Goal: Find specific page/section: Find specific page/section

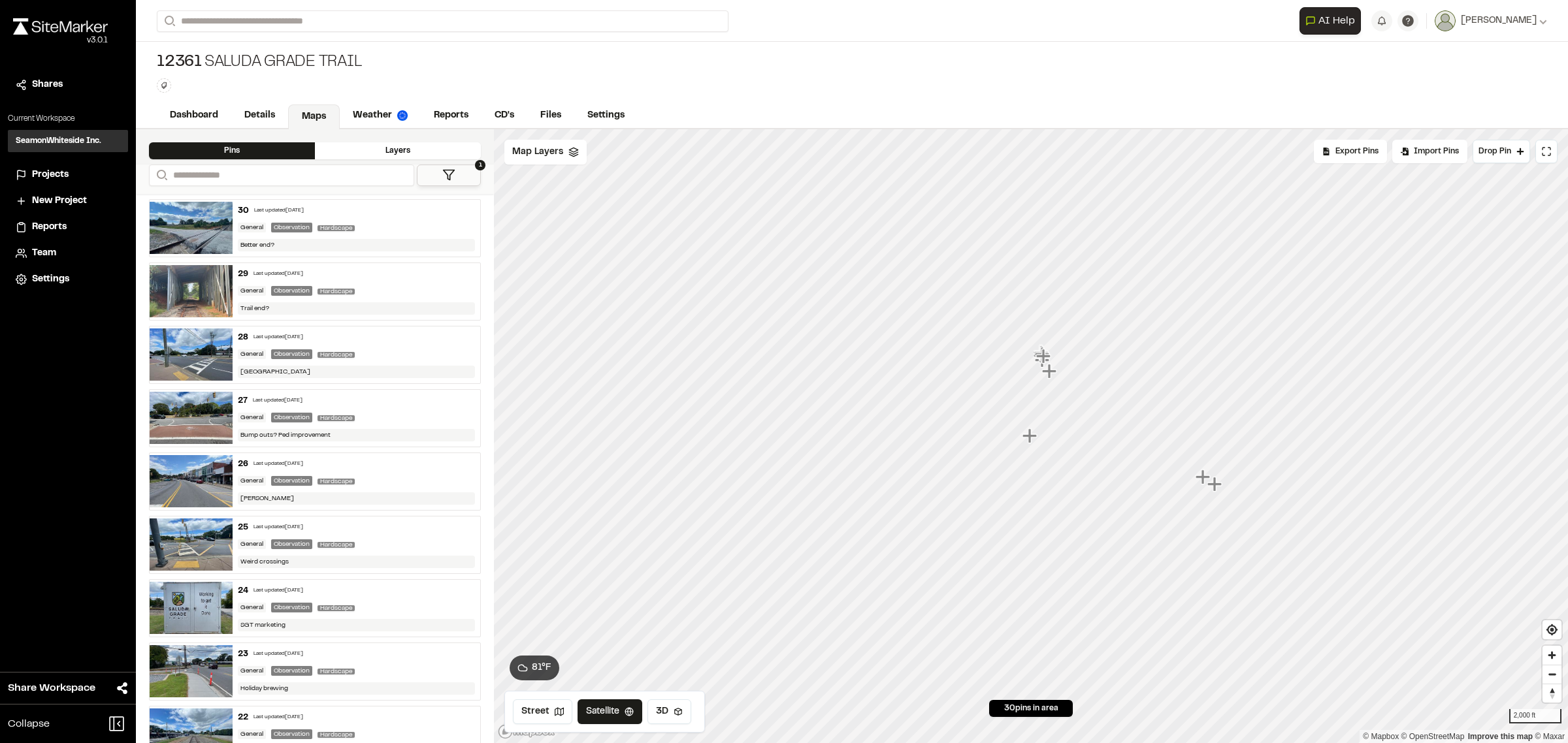
scroll to position [898, 0]
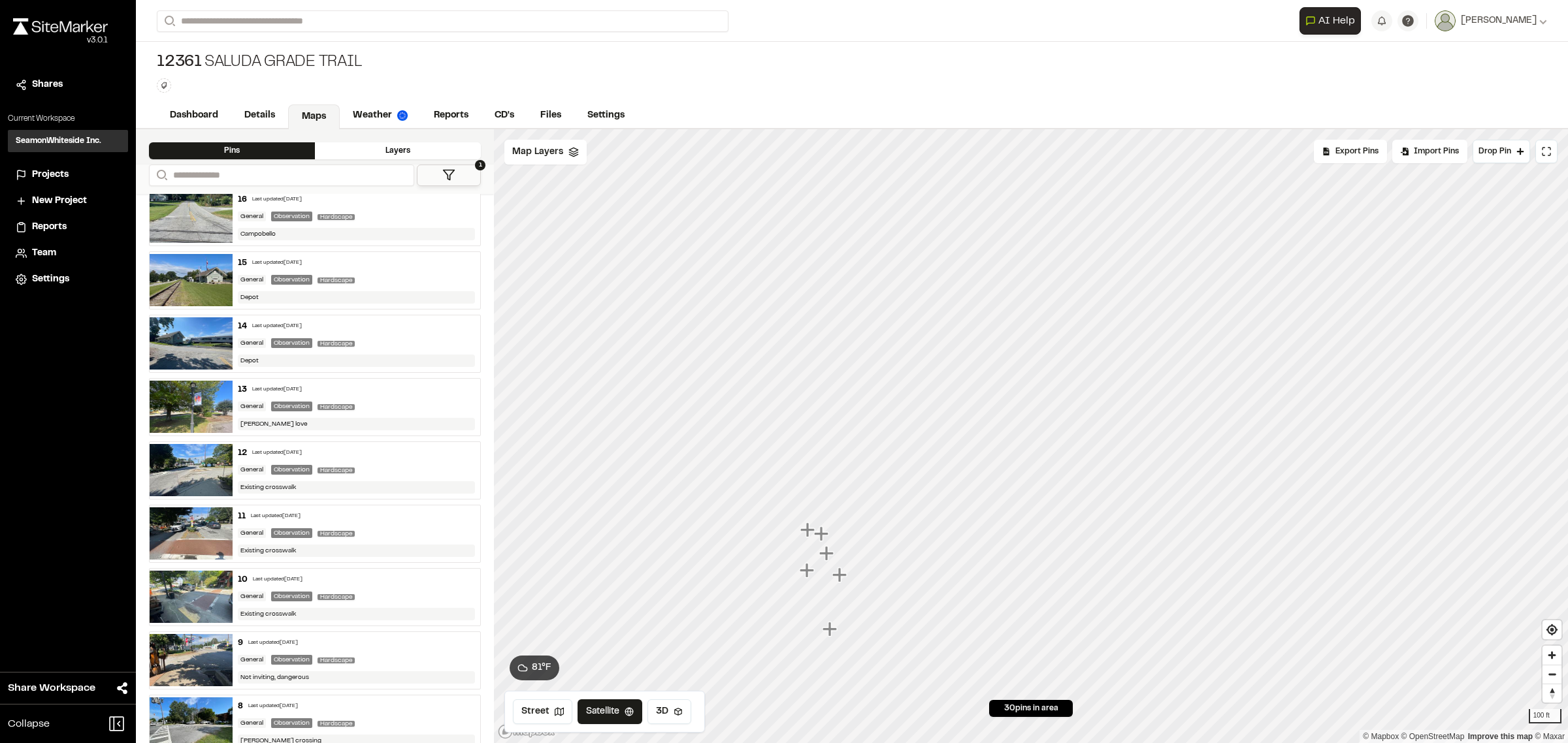
click at [807, 536] on icon "Map marker" at bounding box center [807, 529] width 14 height 14
click at [1052, 461] on icon "Map marker" at bounding box center [1048, 458] width 14 height 14
click at [1047, 466] on icon "Map marker" at bounding box center [1042, 466] width 14 height 14
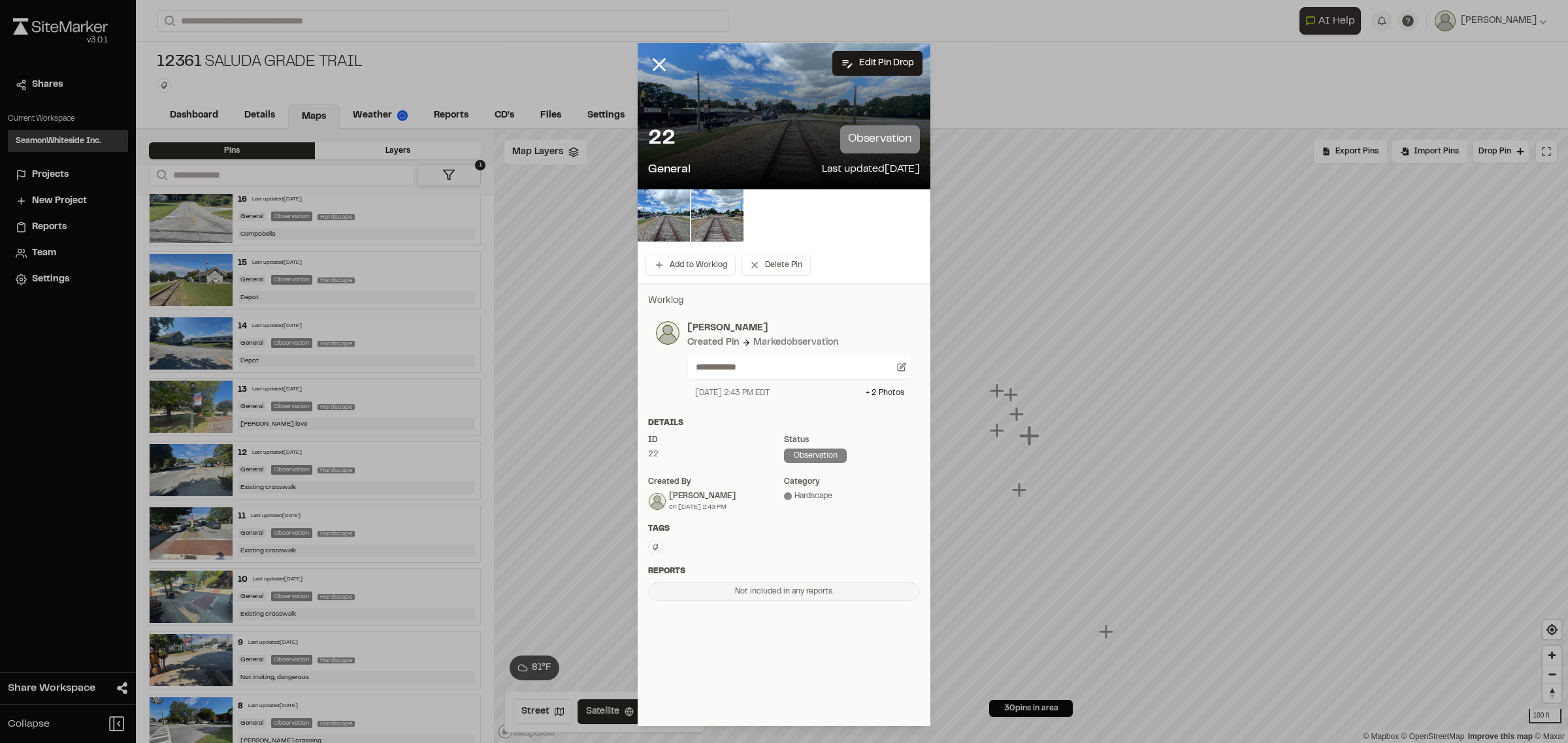
click at [736, 122] on div "22 observation General Last updated [DATE]" at bounding box center [783, 151] width 293 height 74
click at [665, 201] on img at bounding box center [663, 216] width 53 height 53
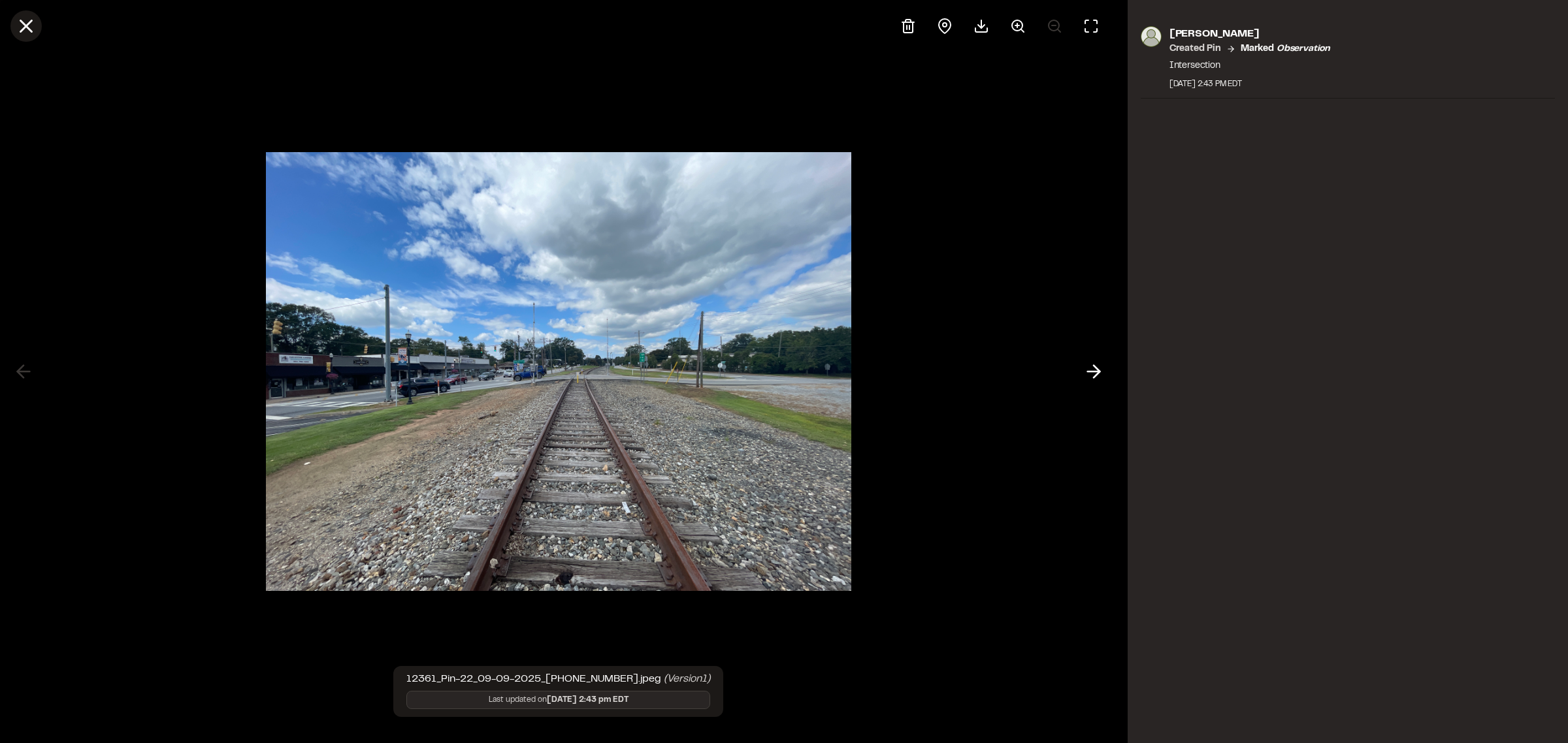
click at [33, 35] on icon at bounding box center [26, 26] width 23 height 23
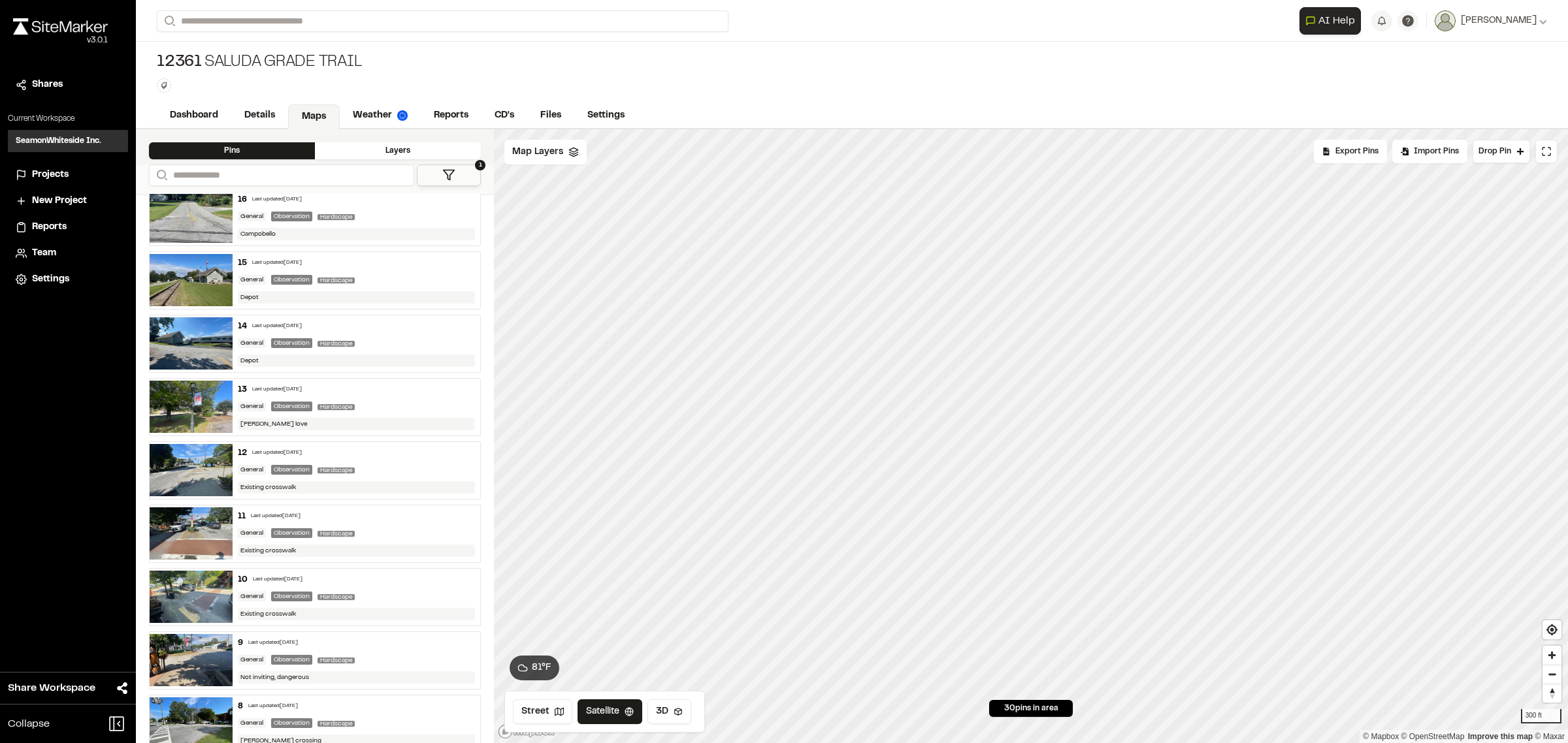
drag, startPoint x: 1166, startPoint y: 437, endPoint x: 922, endPoint y: 743, distance: 391.4
click at [922, 742] on html "Close sidebar v 3.0.1 Shares Current Workspace SeamonWhiteside Inc. SI Projects…" at bounding box center [784, 371] width 1568 height 743
click at [712, 465] on icon "Map marker" at bounding box center [710, 465] width 14 height 14
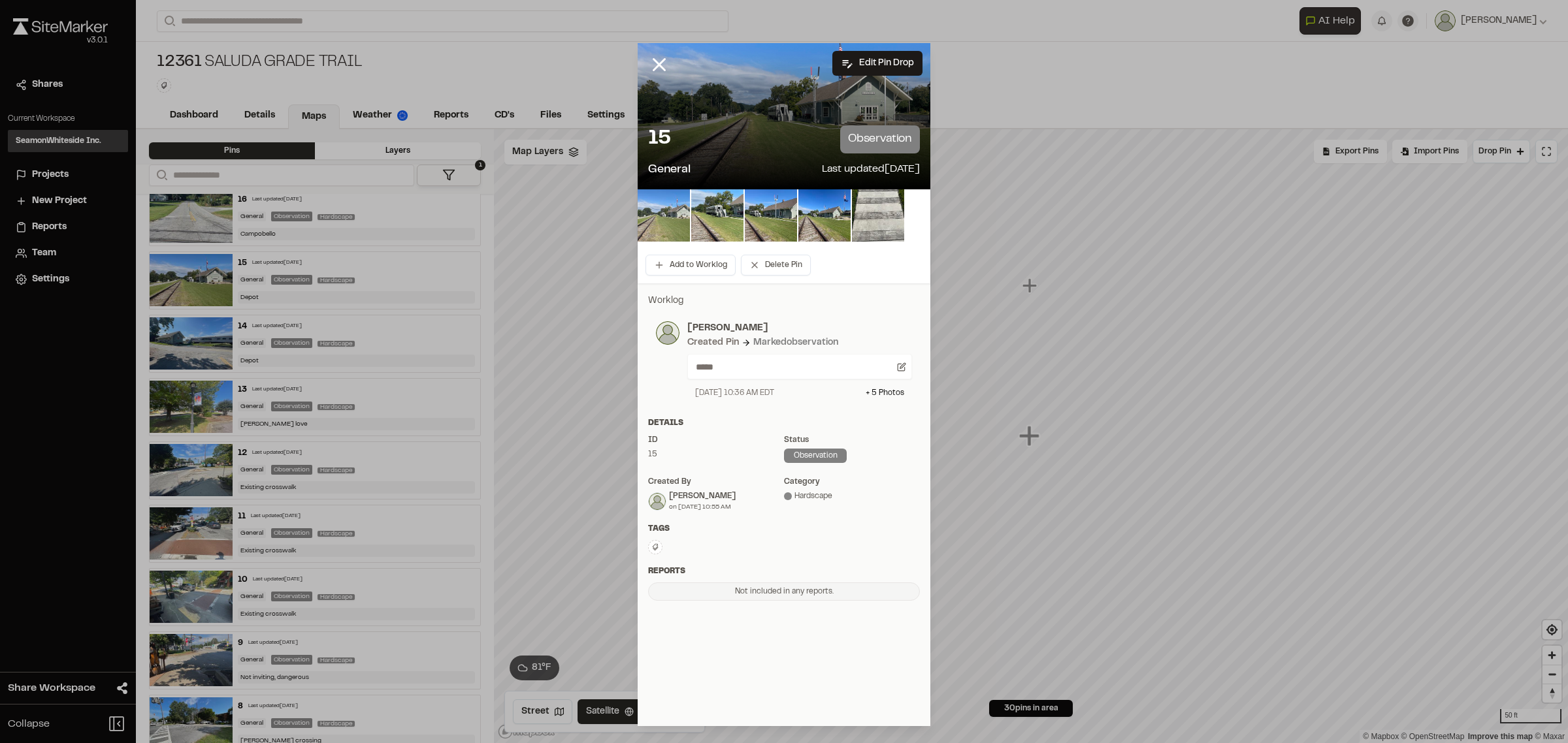
click at [671, 211] on img at bounding box center [663, 216] width 53 height 53
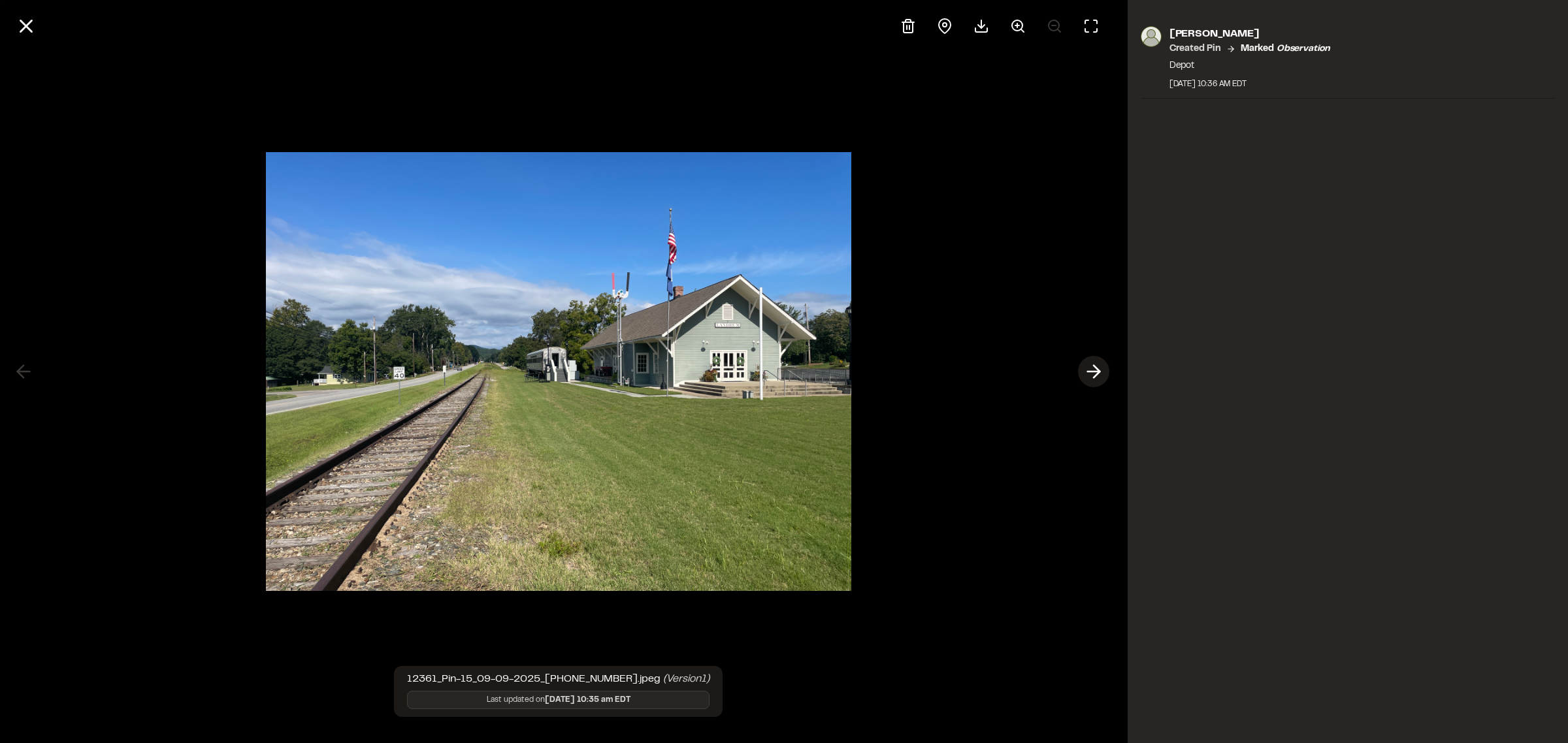
click at [1089, 372] on line at bounding box center [1093, 372] width 12 height 0
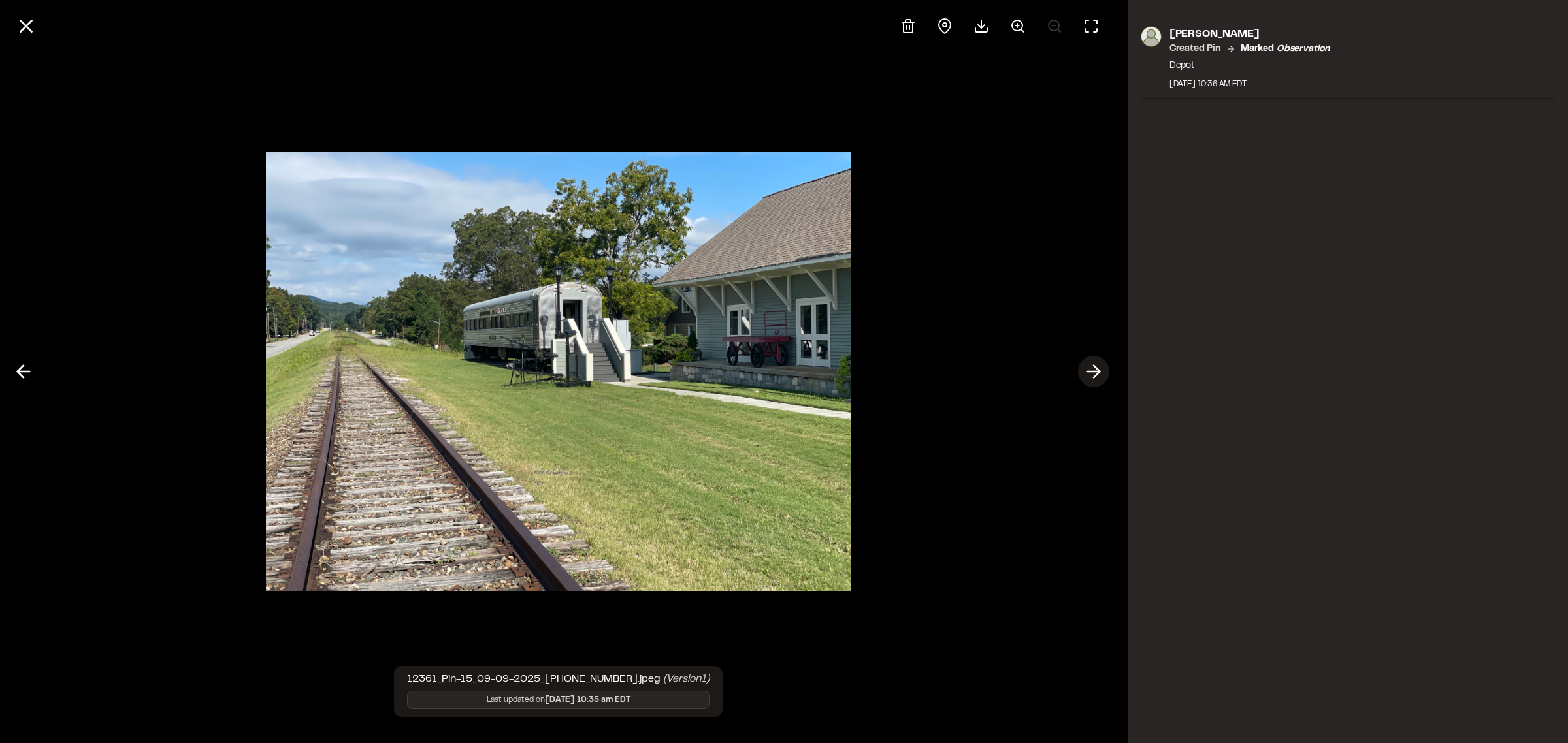
click at [1089, 372] on line at bounding box center [1093, 372] width 12 height 0
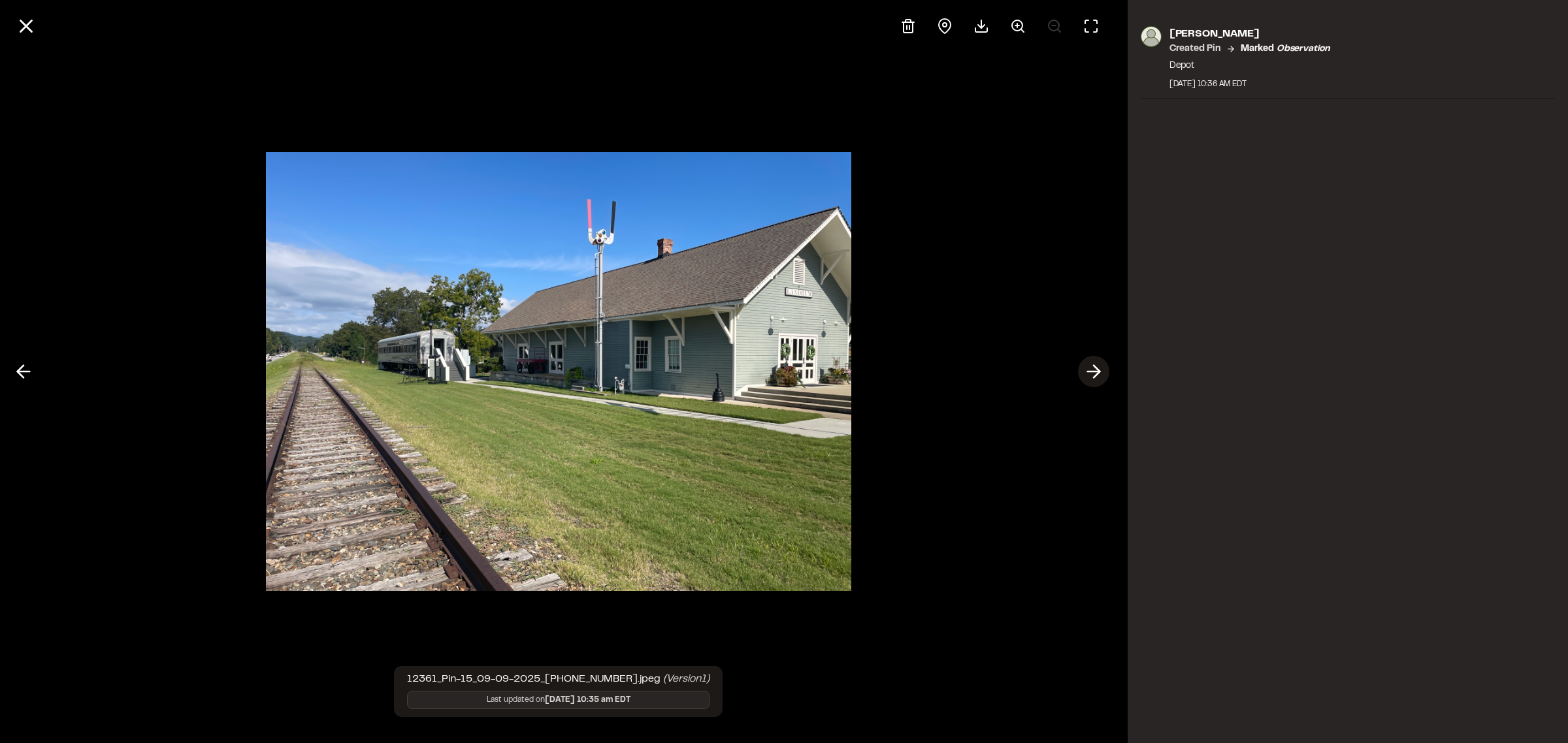
click at [1089, 372] on line at bounding box center [1093, 372] width 12 height 0
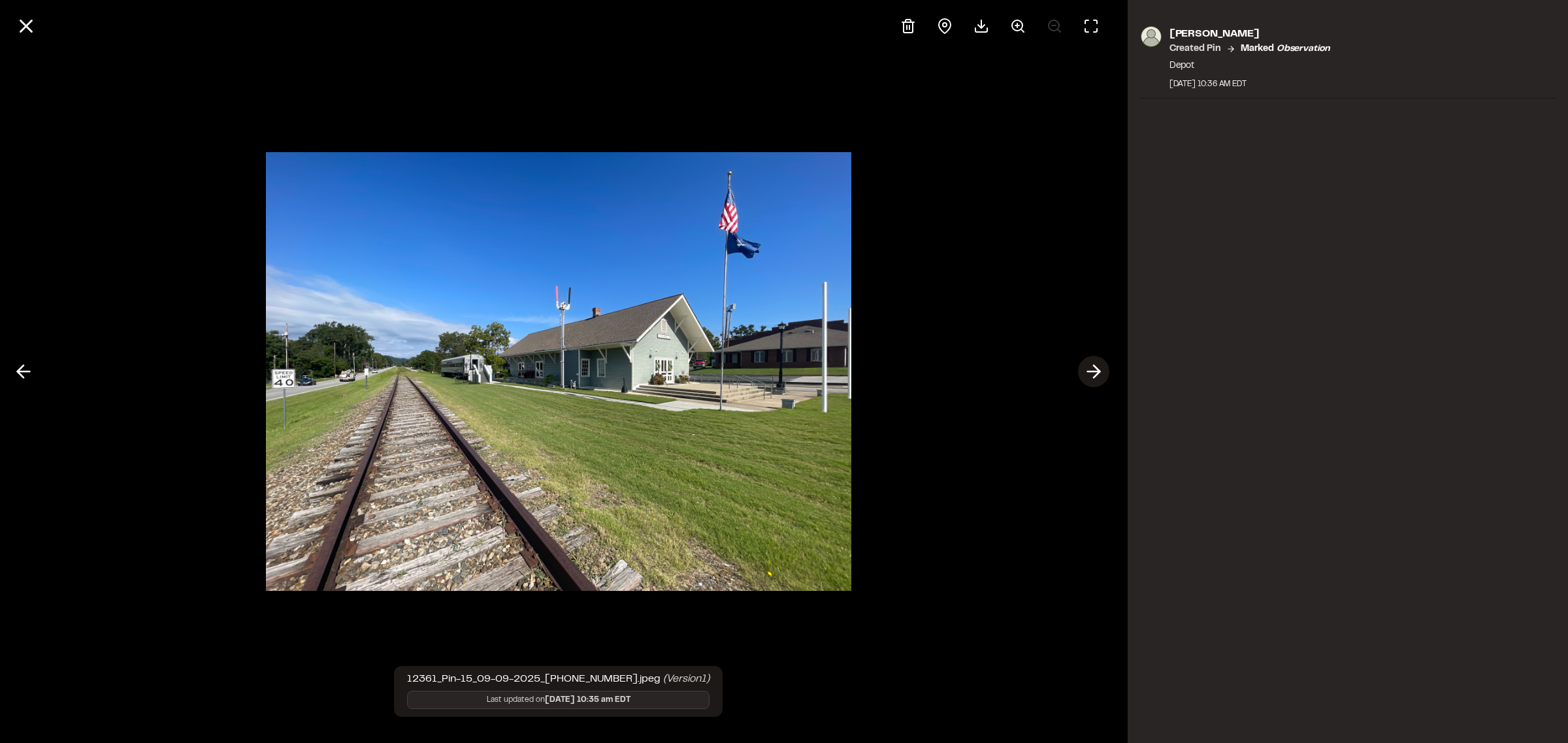
click at [1099, 373] on polyline at bounding box center [1097, 372] width 6 height 12
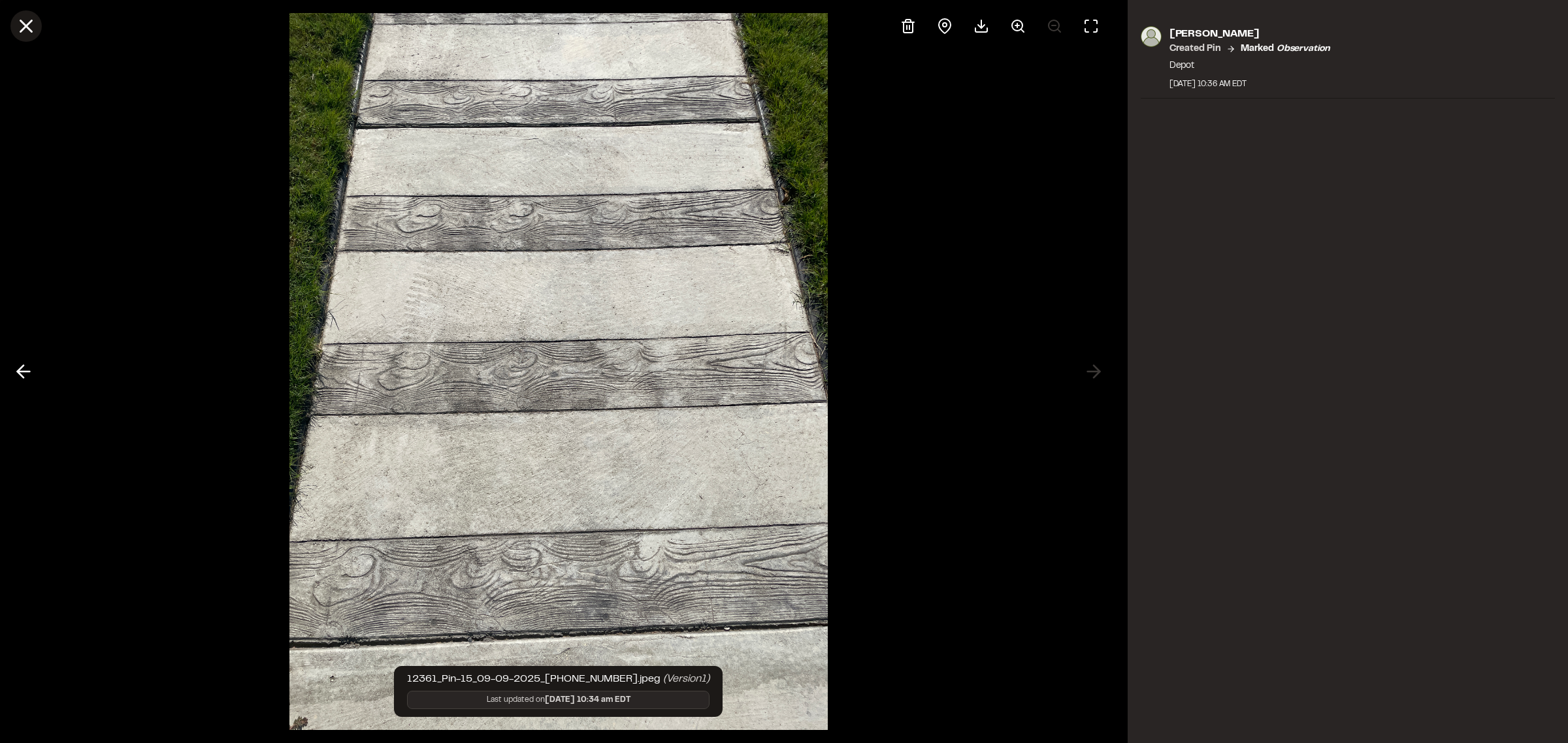
click at [24, 31] on icon at bounding box center [26, 26] width 23 height 23
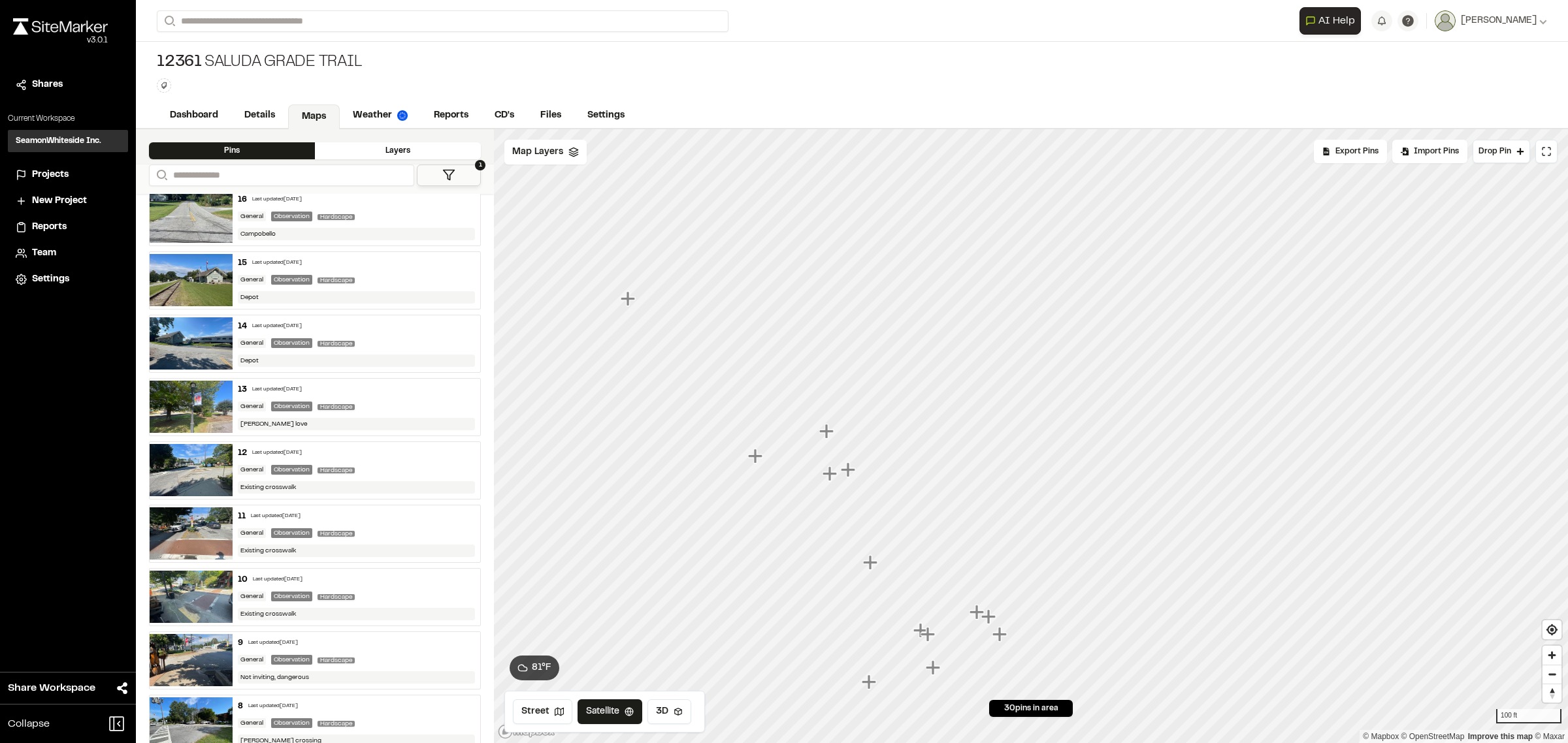
click at [828, 431] on icon "Map marker" at bounding box center [826, 431] width 14 height 14
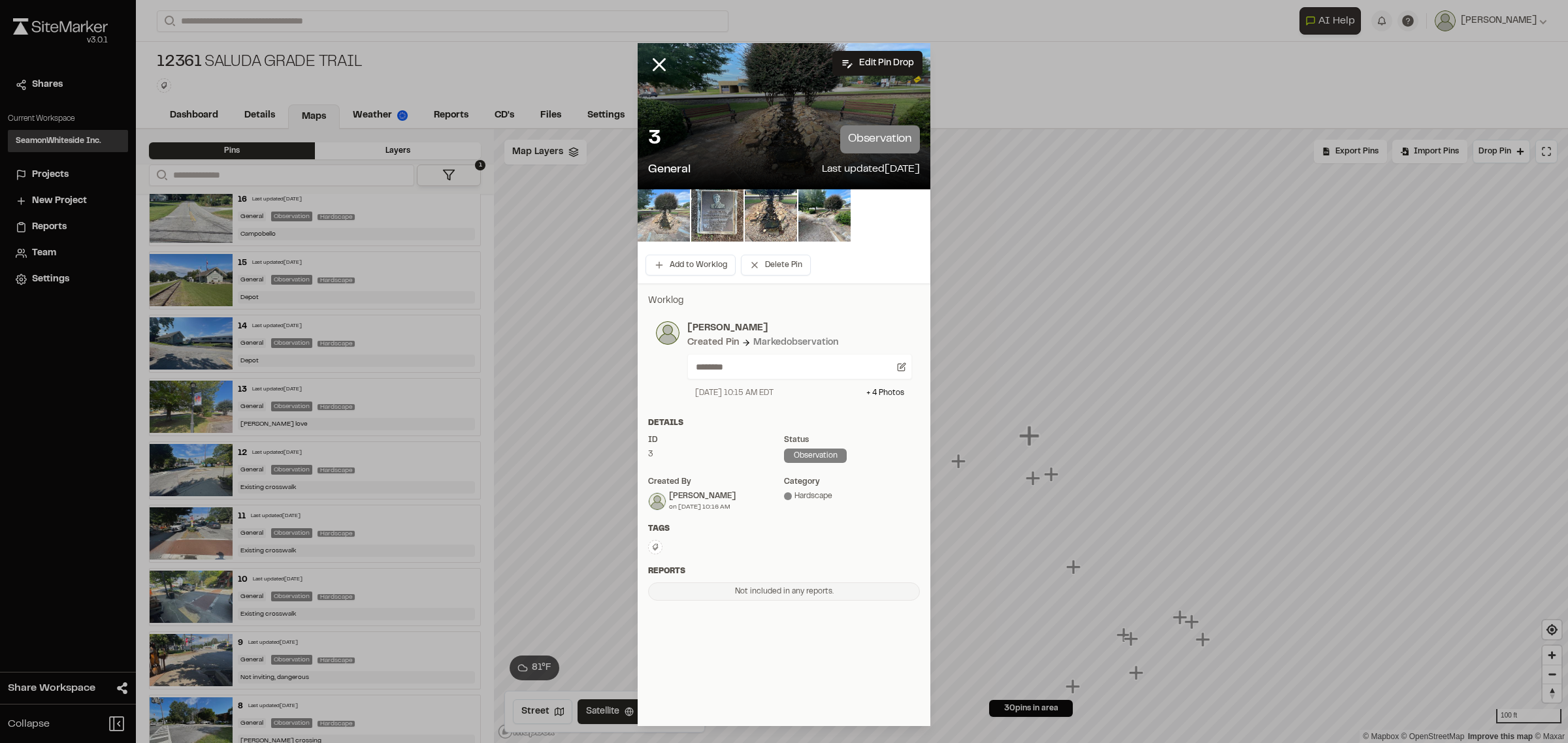
click at [675, 227] on img at bounding box center [663, 216] width 53 height 53
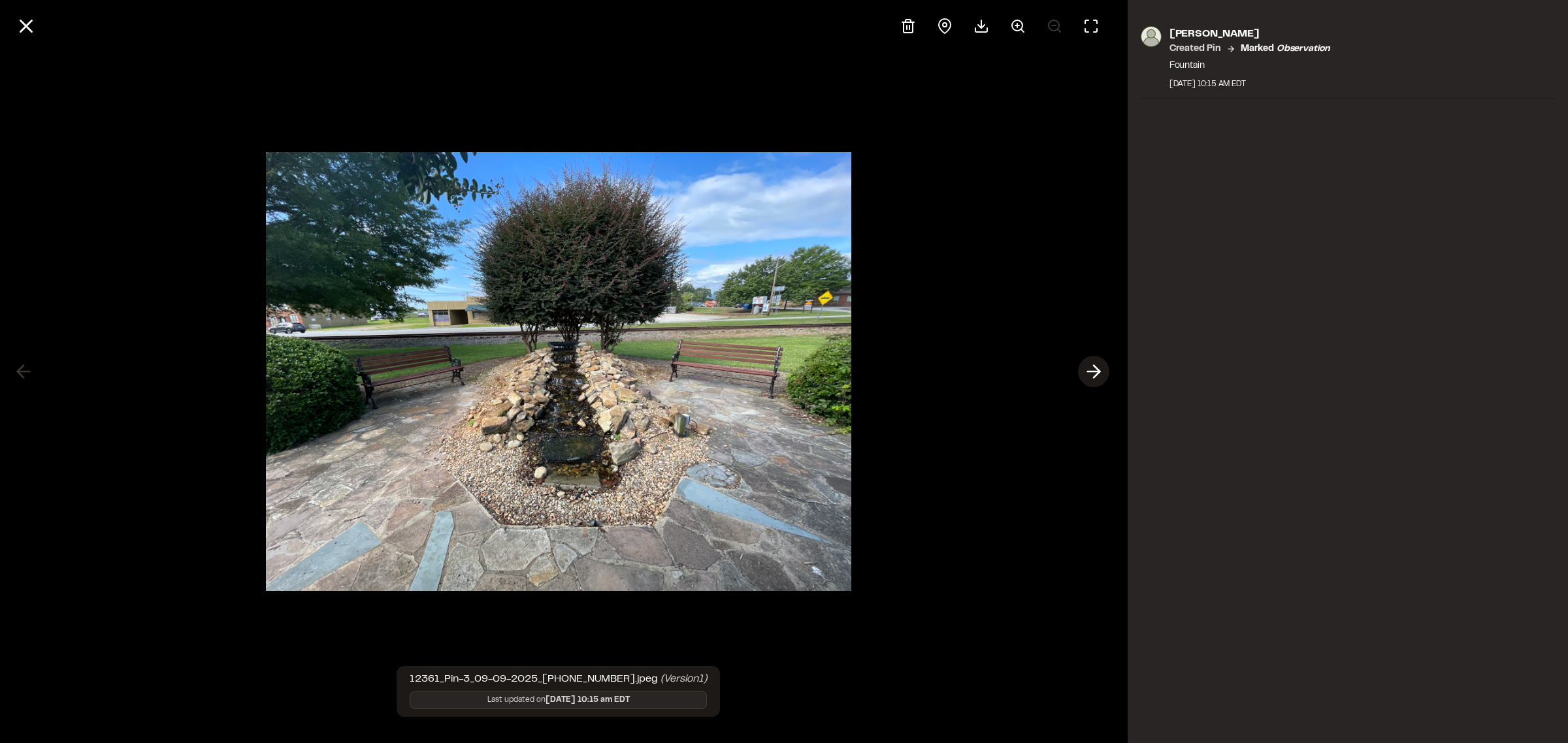
click at [1097, 377] on icon at bounding box center [1093, 371] width 21 height 23
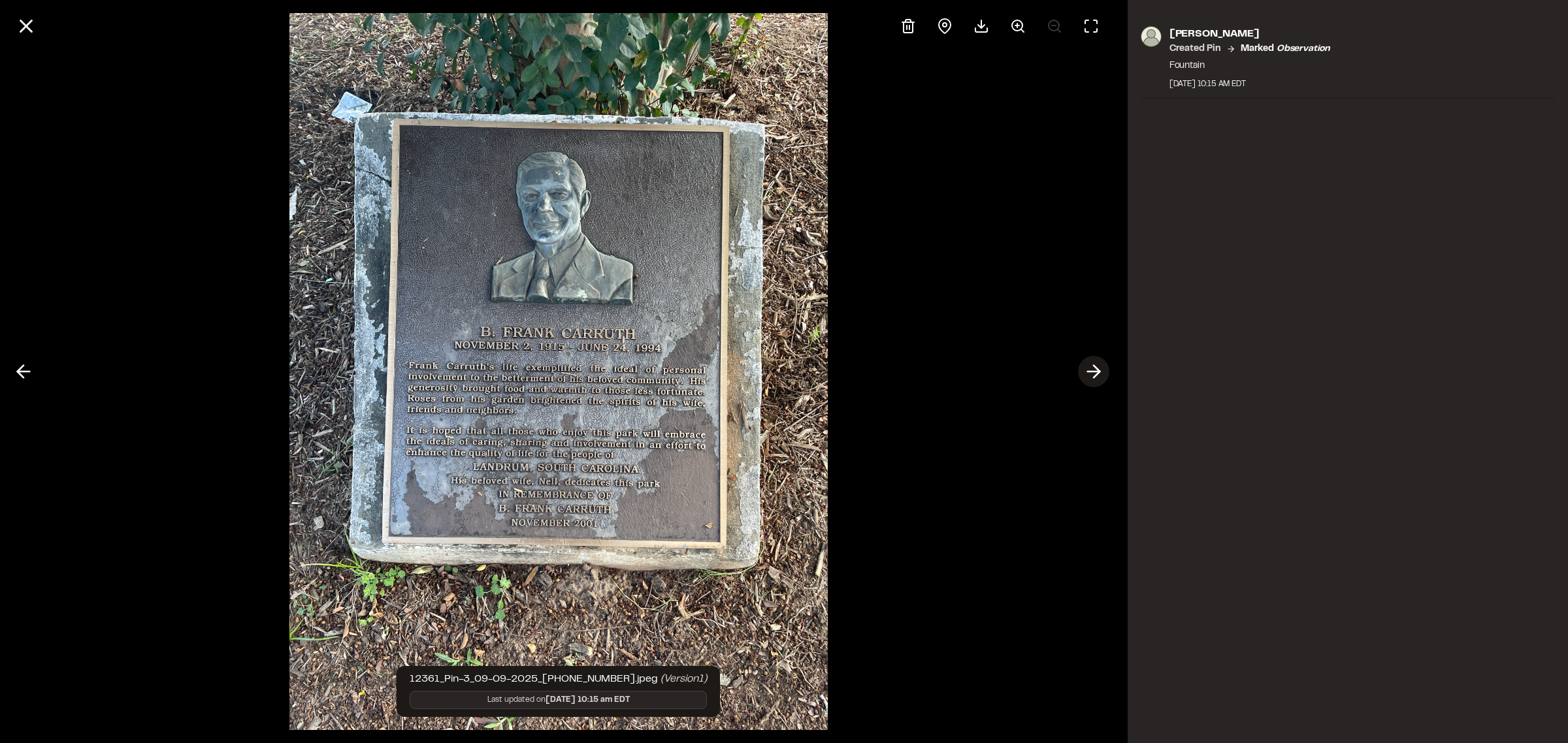
click at [1090, 374] on icon at bounding box center [1093, 371] width 21 height 23
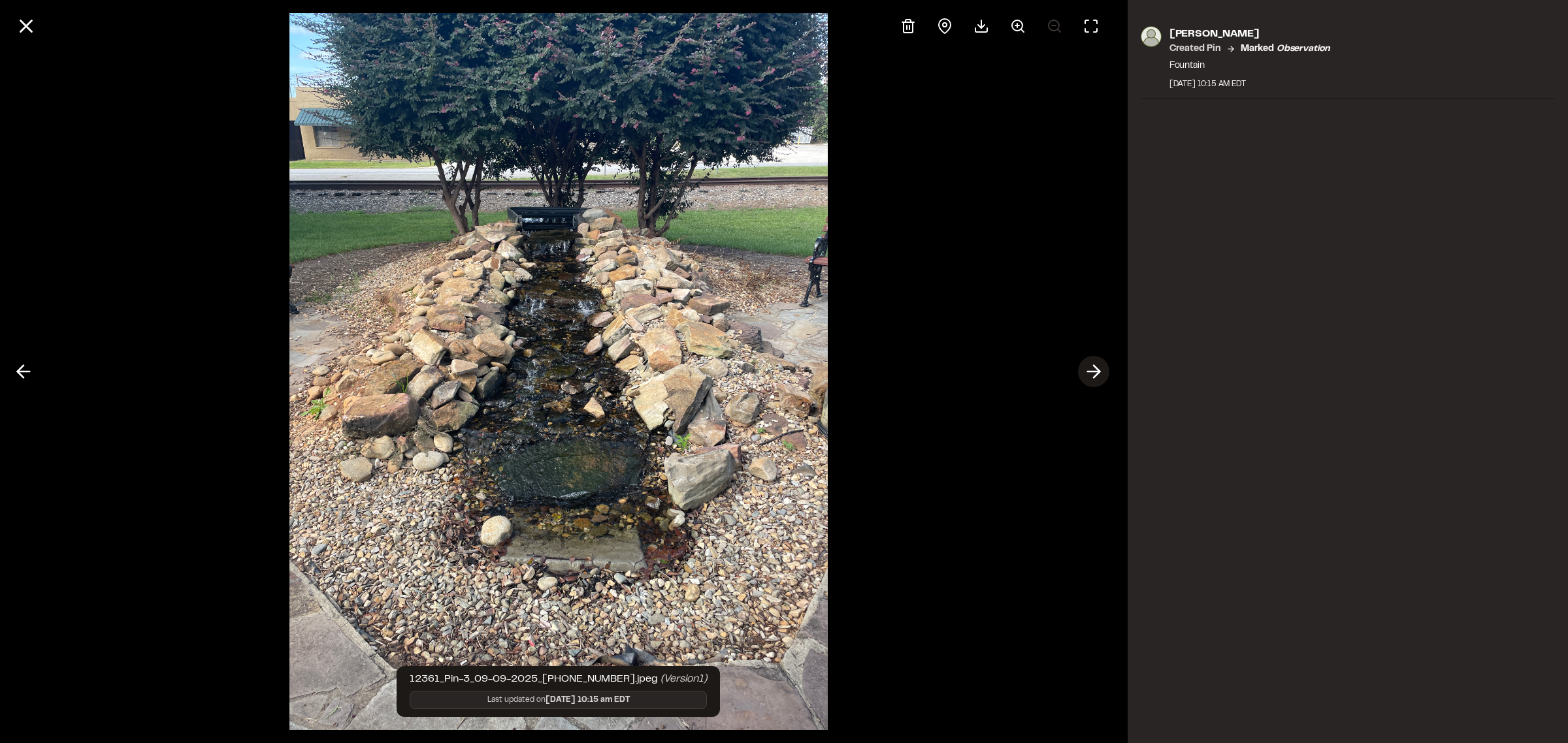
click at [1088, 375] on icon at bounding box center [1093, 371] width 21 height 23
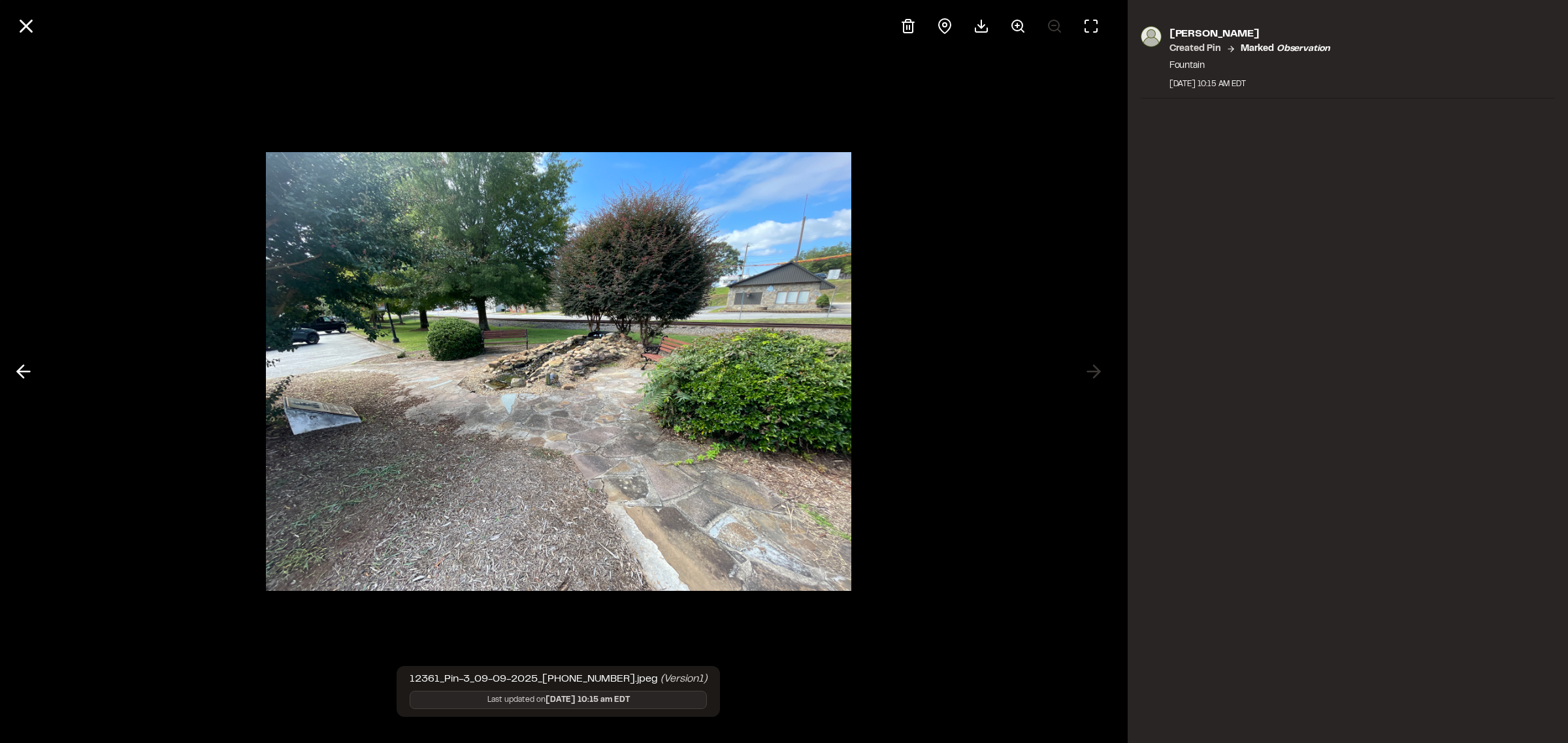
click at [1092, 374] on div at bounding box center [558, 371] width 1117 height 743
click at [27, 28] on line at bounding box center [27, 27] width 11 height 11
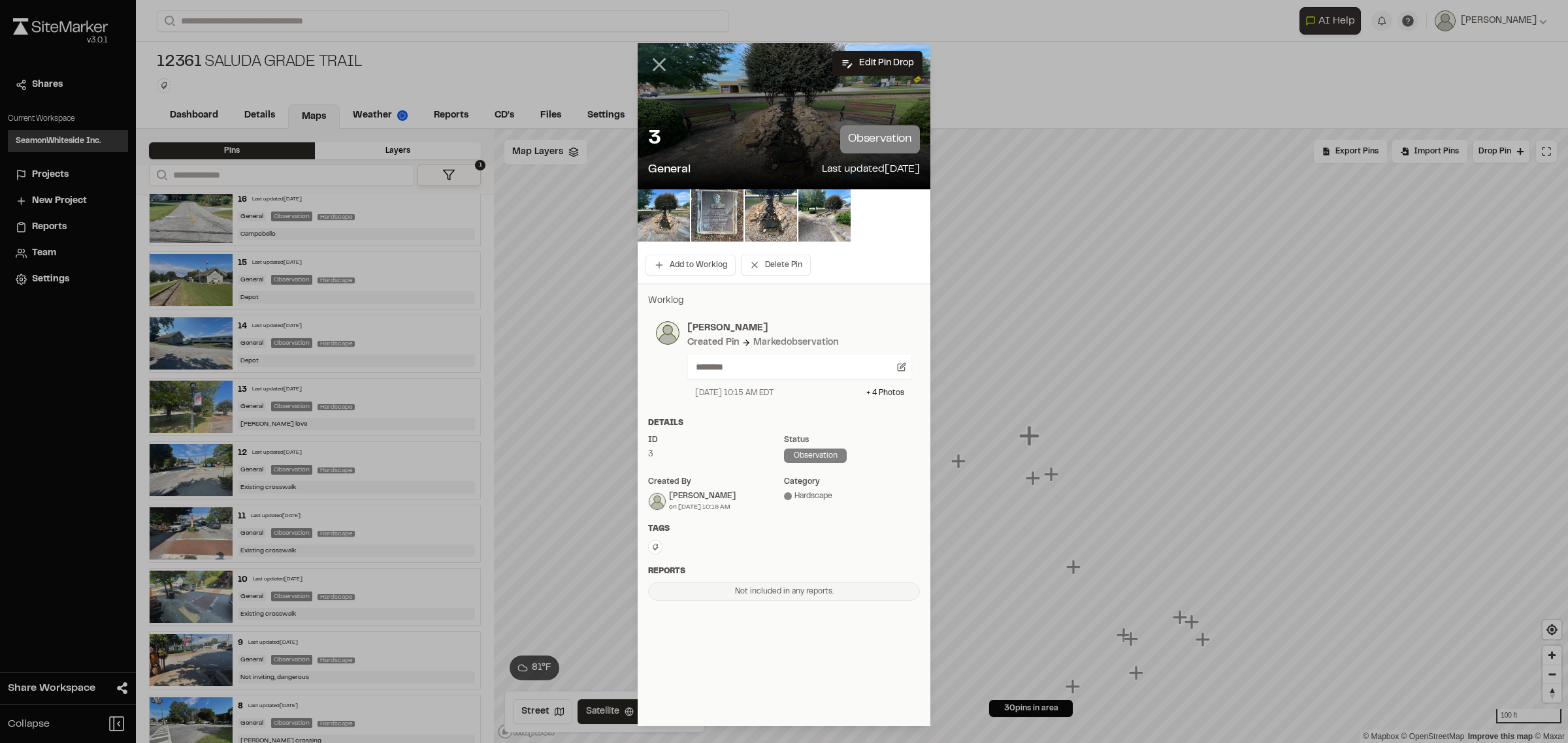
click at [654, 66] on icon at bounding box center [659, 64] width 23 height 23
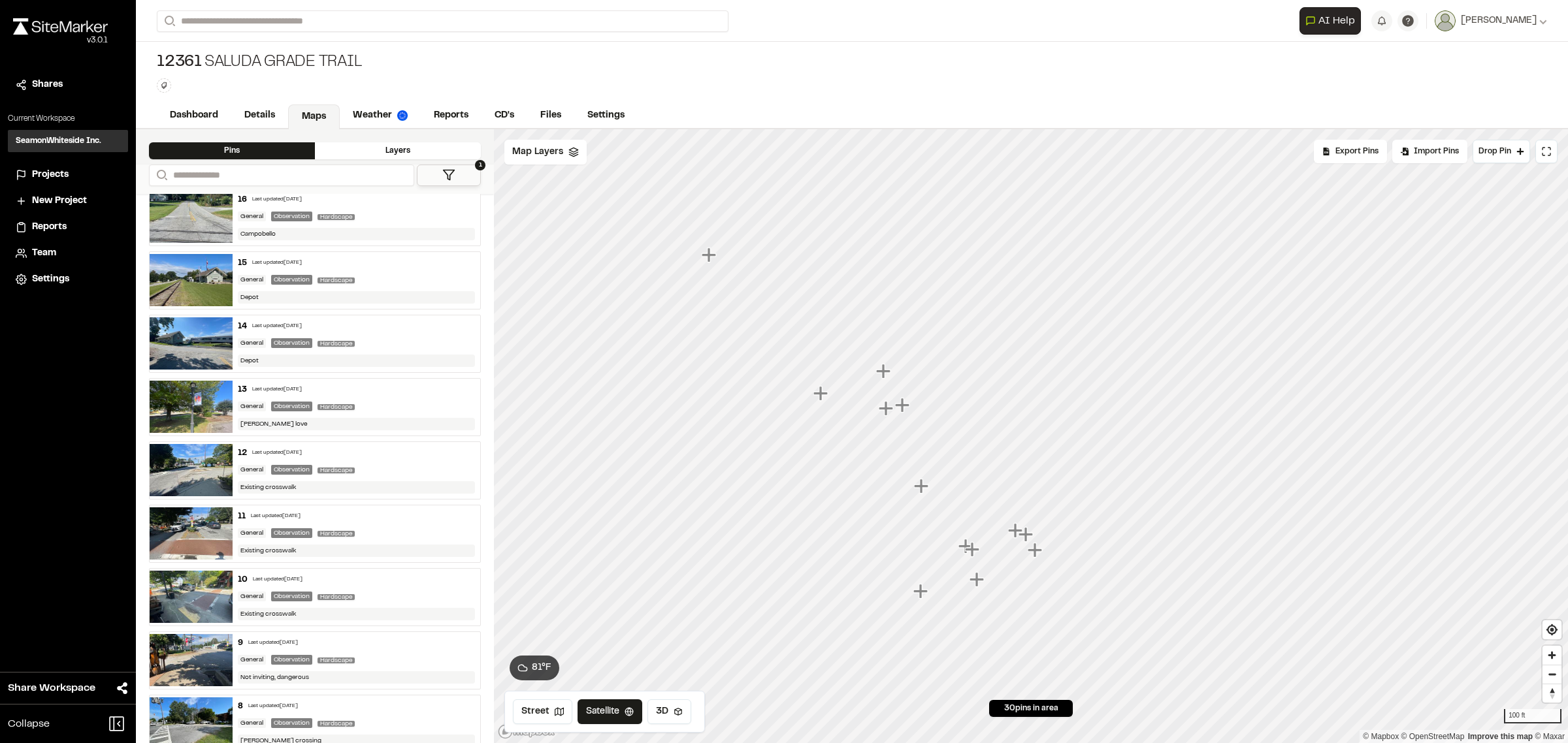
click at [982, 583] on icon "Map marker" at bounding box center [978, 580] width 17 height 17
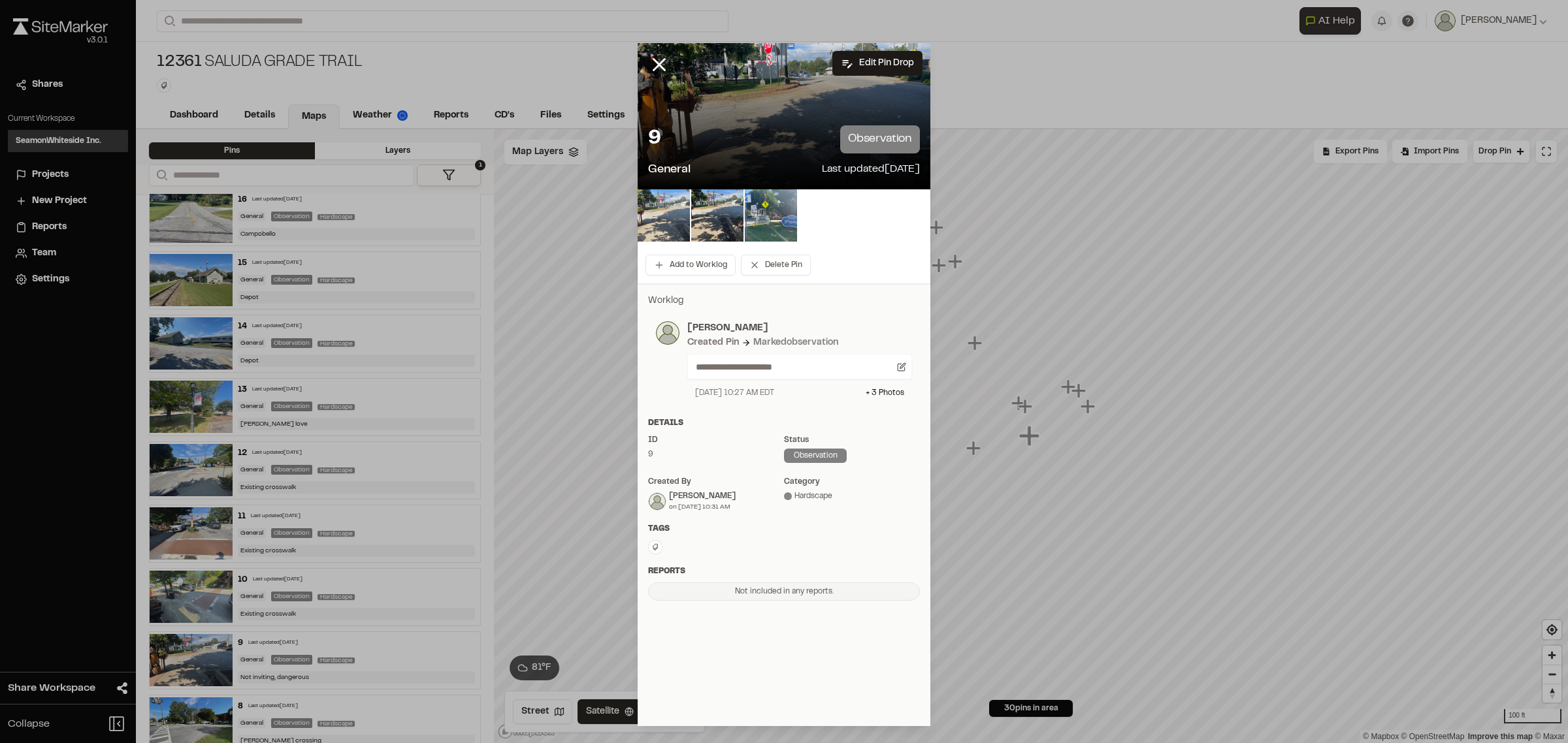
click at [665, 207] on img at bounding box center [663, 216] width 53 height 53
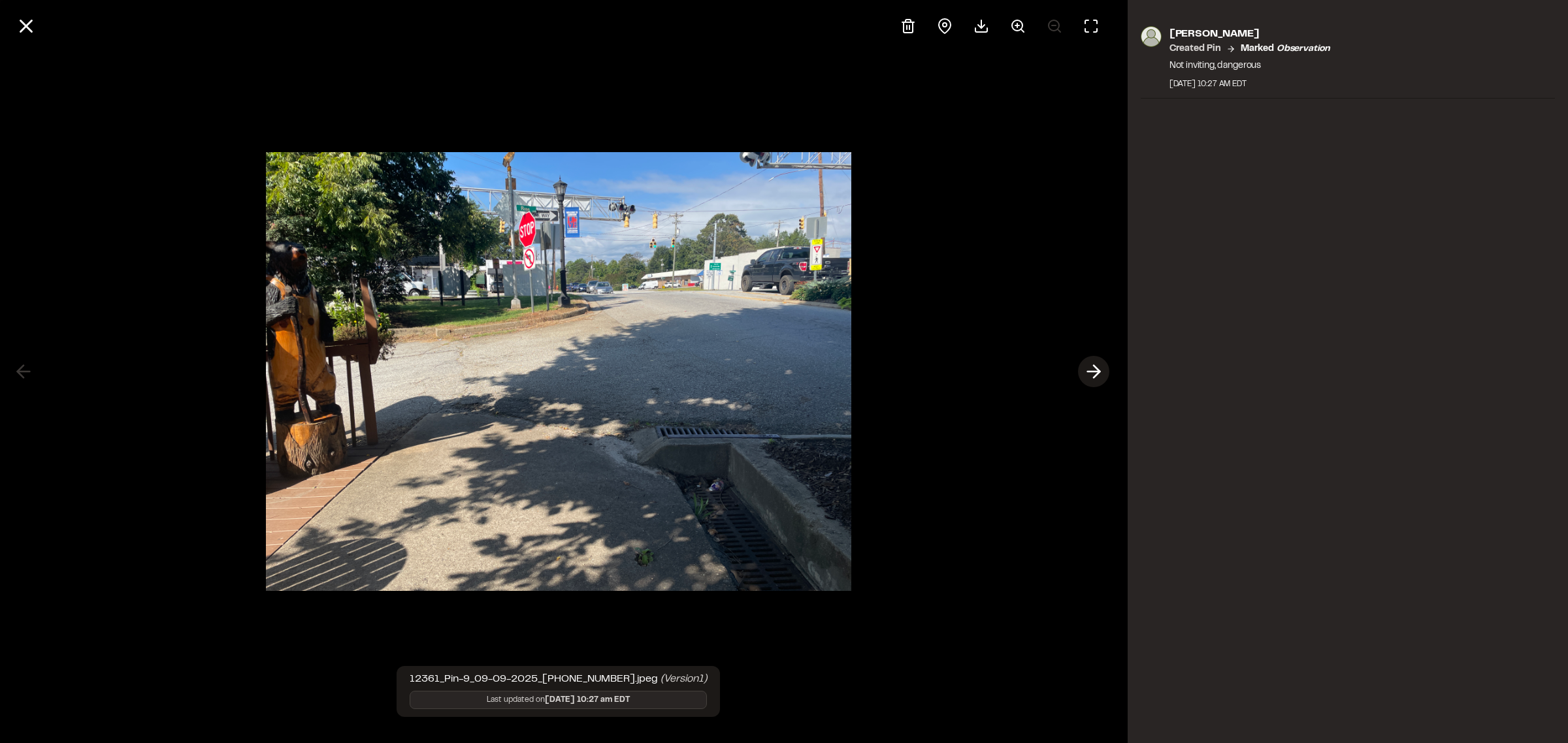
click at [1092, 366] on icon at bounding box center [1093, 371] width 21 height 23
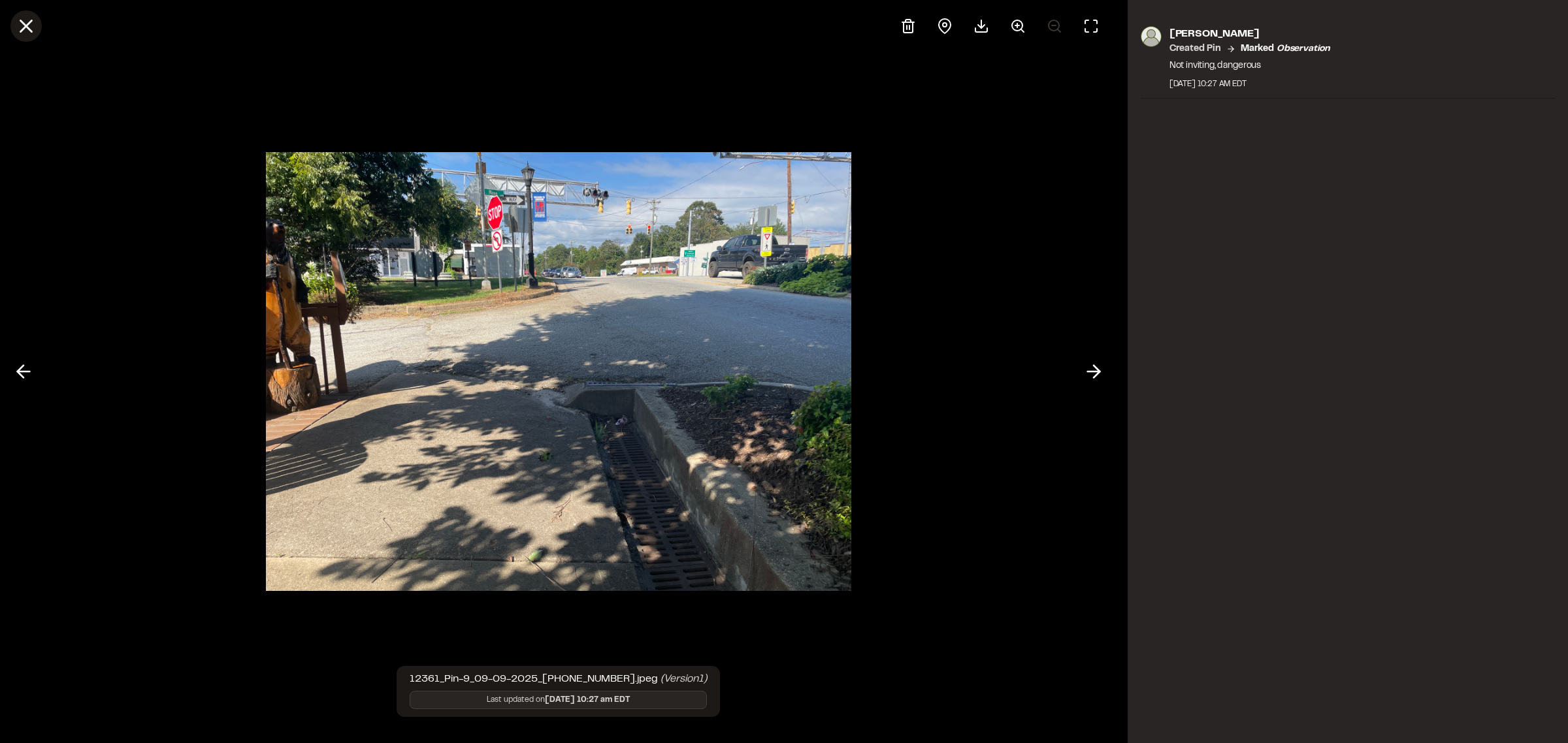
drag, startPoint x: 46, startPoint y: 26, endPoint x: 23, endPoint y: 36, distance: 25.1
click at [38, 30] on div at bounding box center [558, 26] width 1117 height 53
click at [15, 36] on icon at bounding box center [26, 26] width 23 height 23
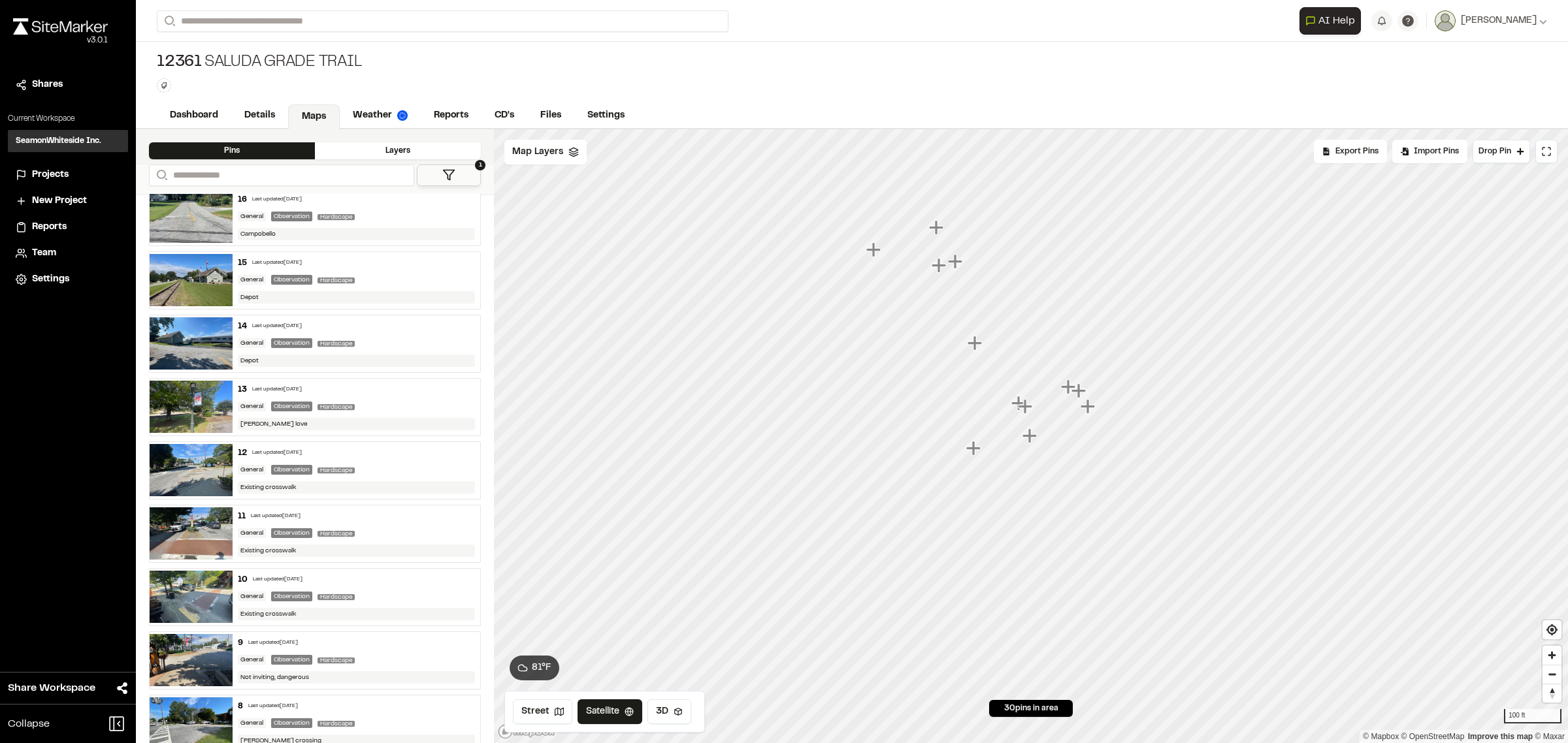
click at [1086, 408] on icon "Map marker" at bounding box center [1087, 406] width 14 height 14
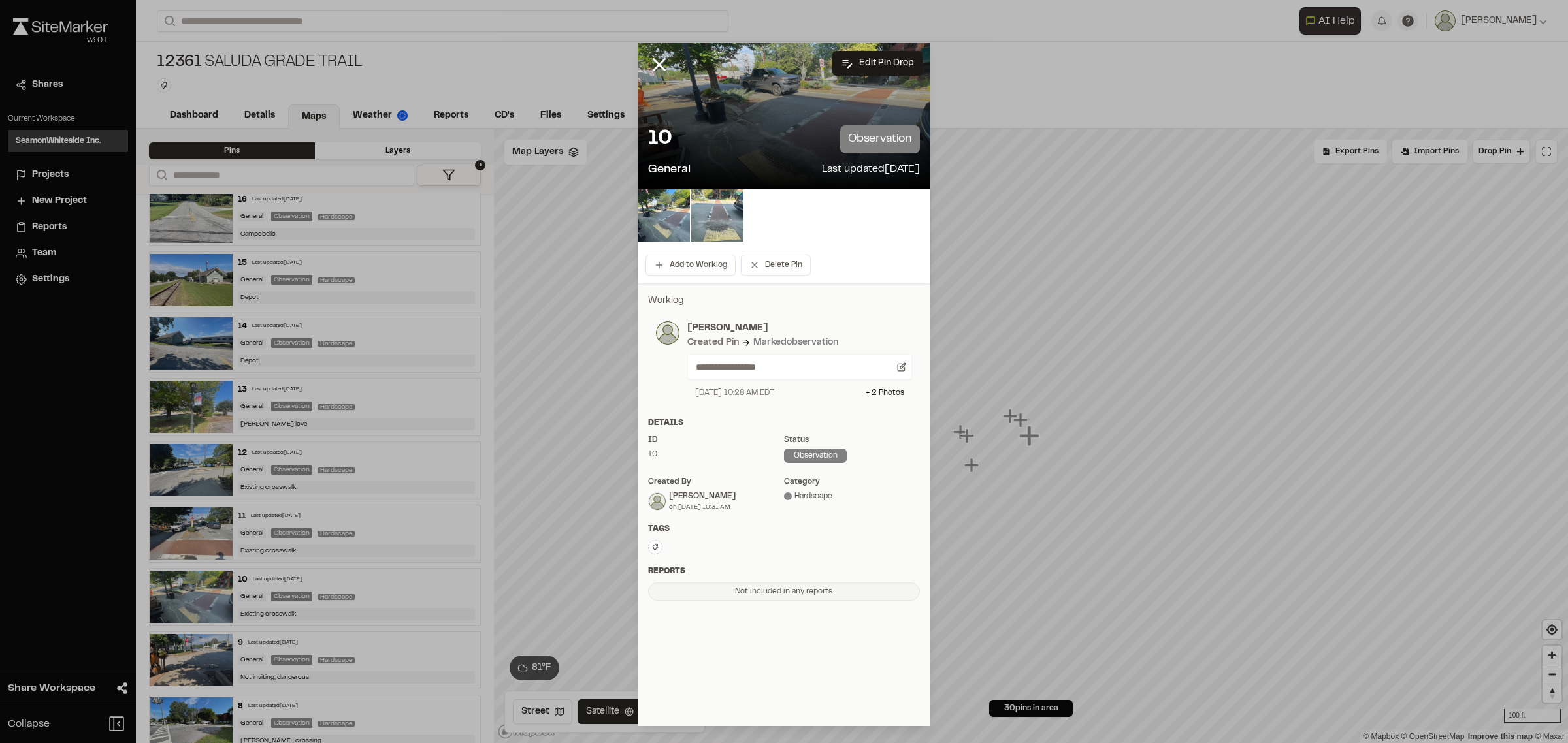
click at [723, 212] on img at bounding box center [717, 216] width 53 height 53
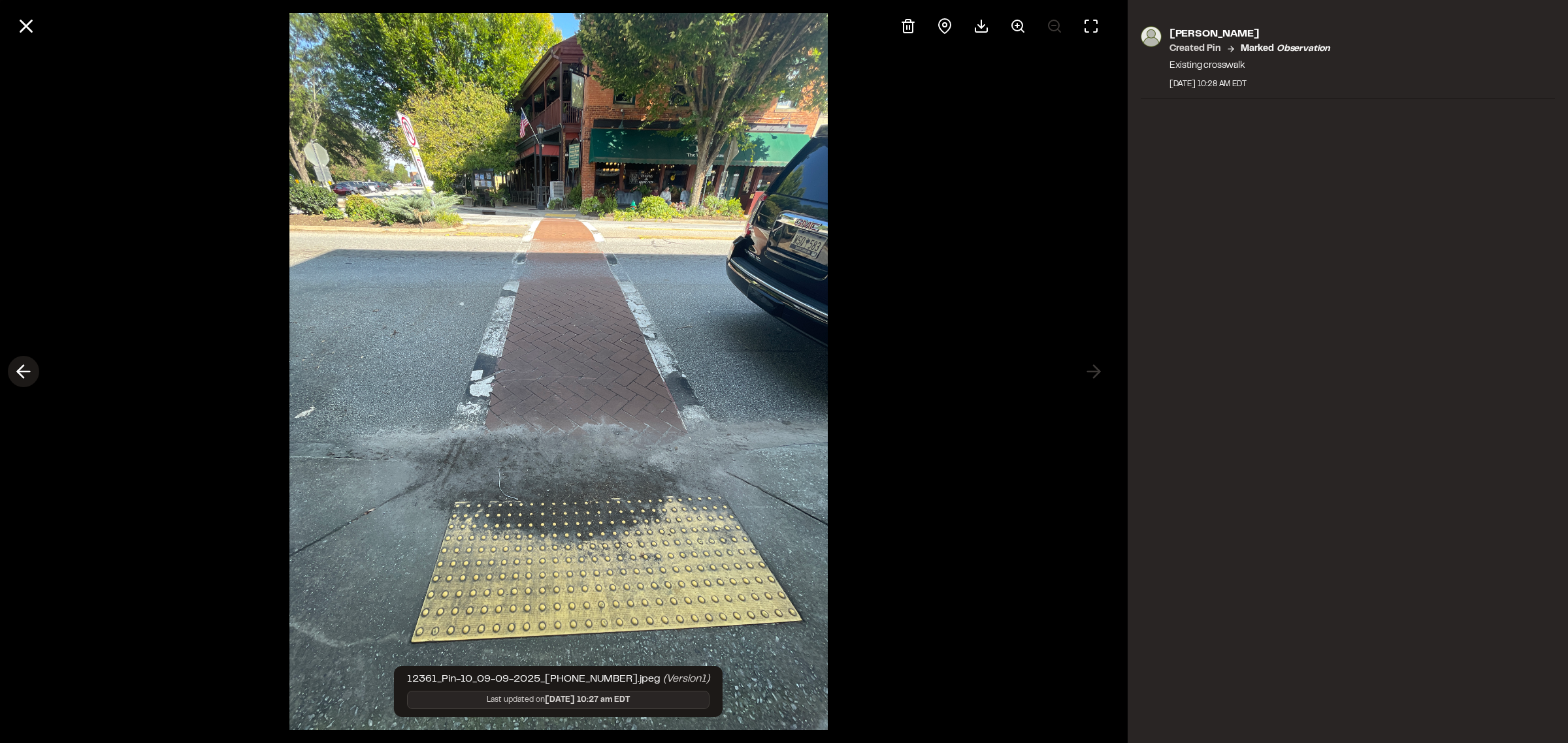
click at [18, 363] on icon at bounding box center [23, 371] width 21 height 23
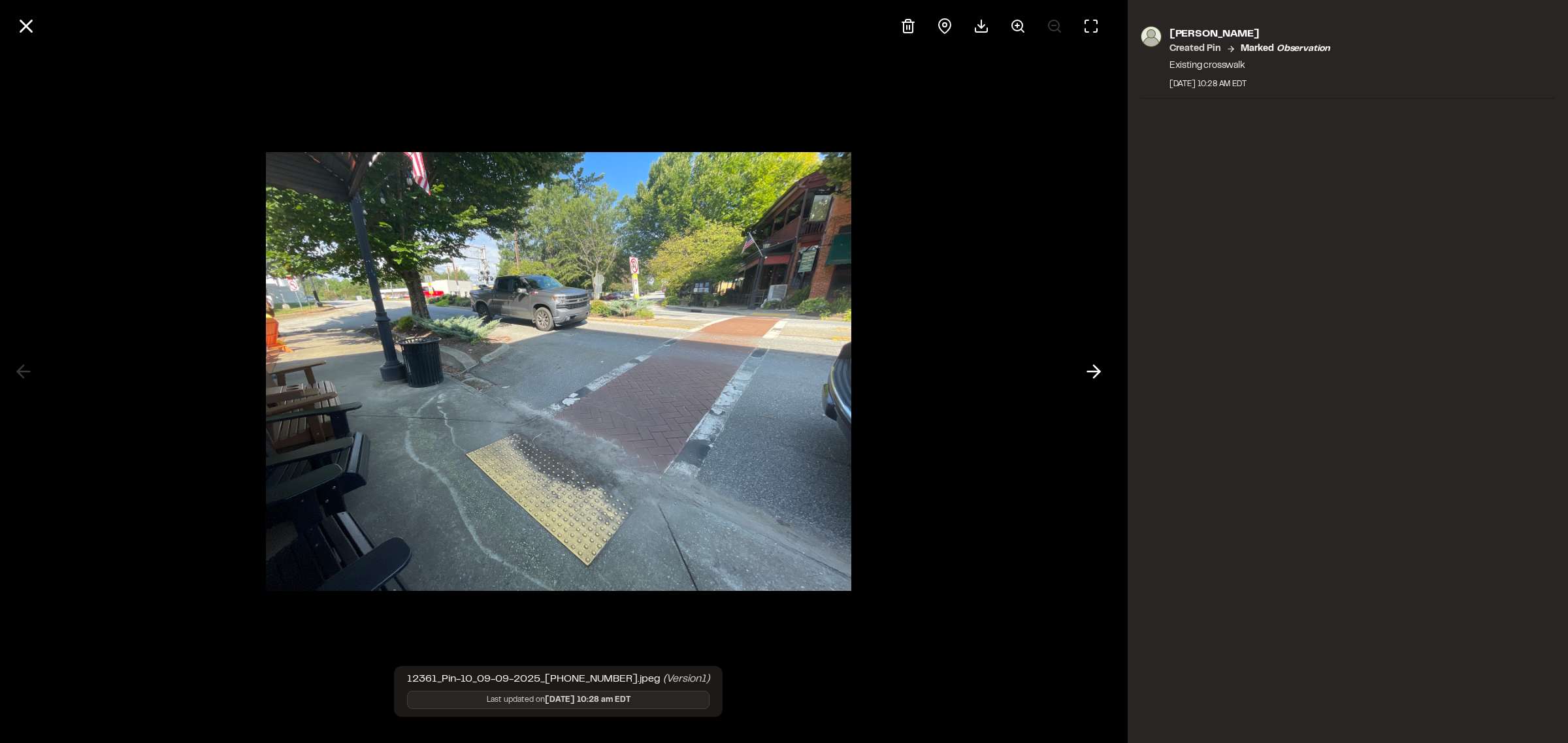
drag, startPoint x: 25, startPoint y: 27, endPoint x: 26, endPoint y: 38, distance: 11.0
click at [26, 28] on icon at bounding box center [26, 26] width 23 height 23
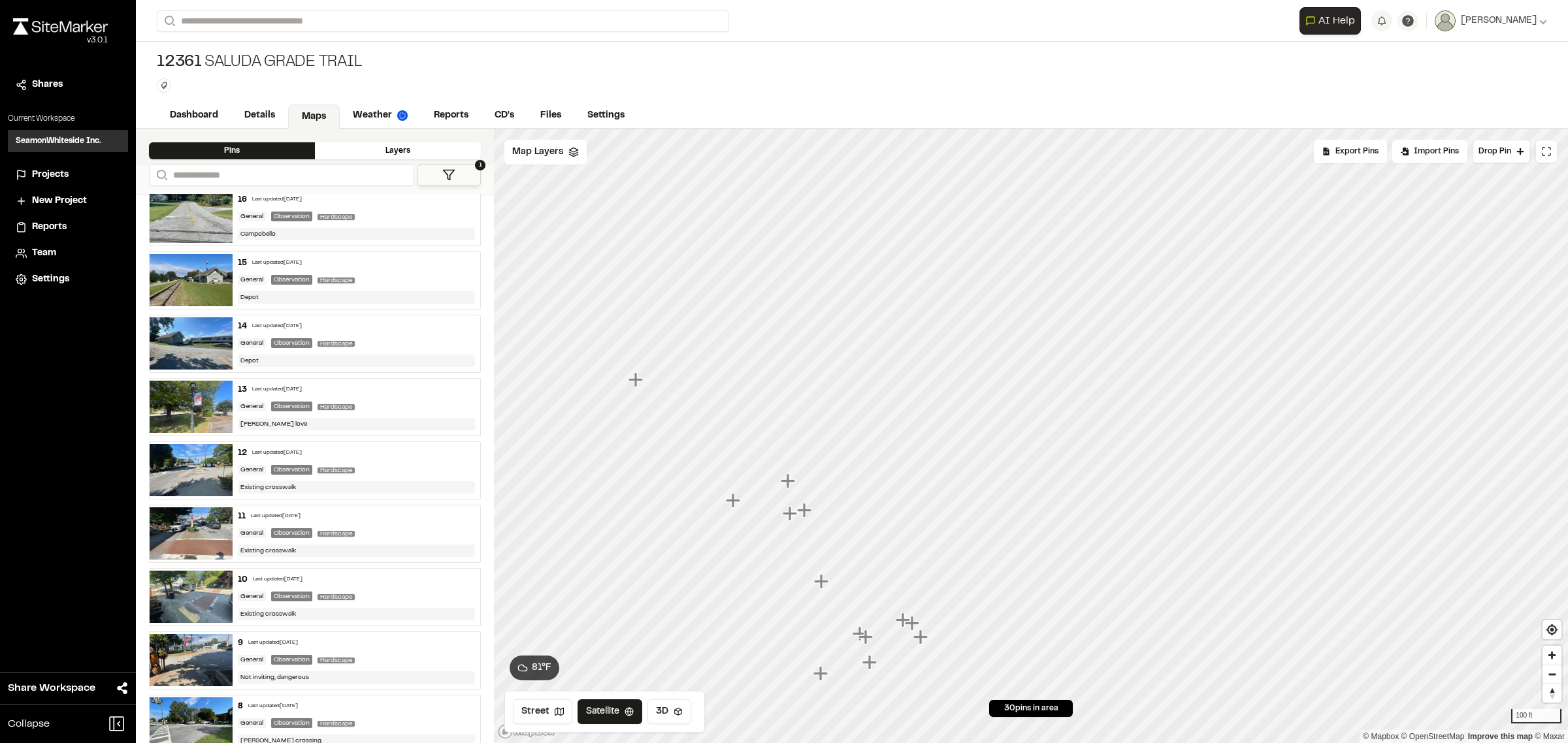
click at [786, 481] on icon "Map marker" at bounding box center [787, 480] width 14 height 14
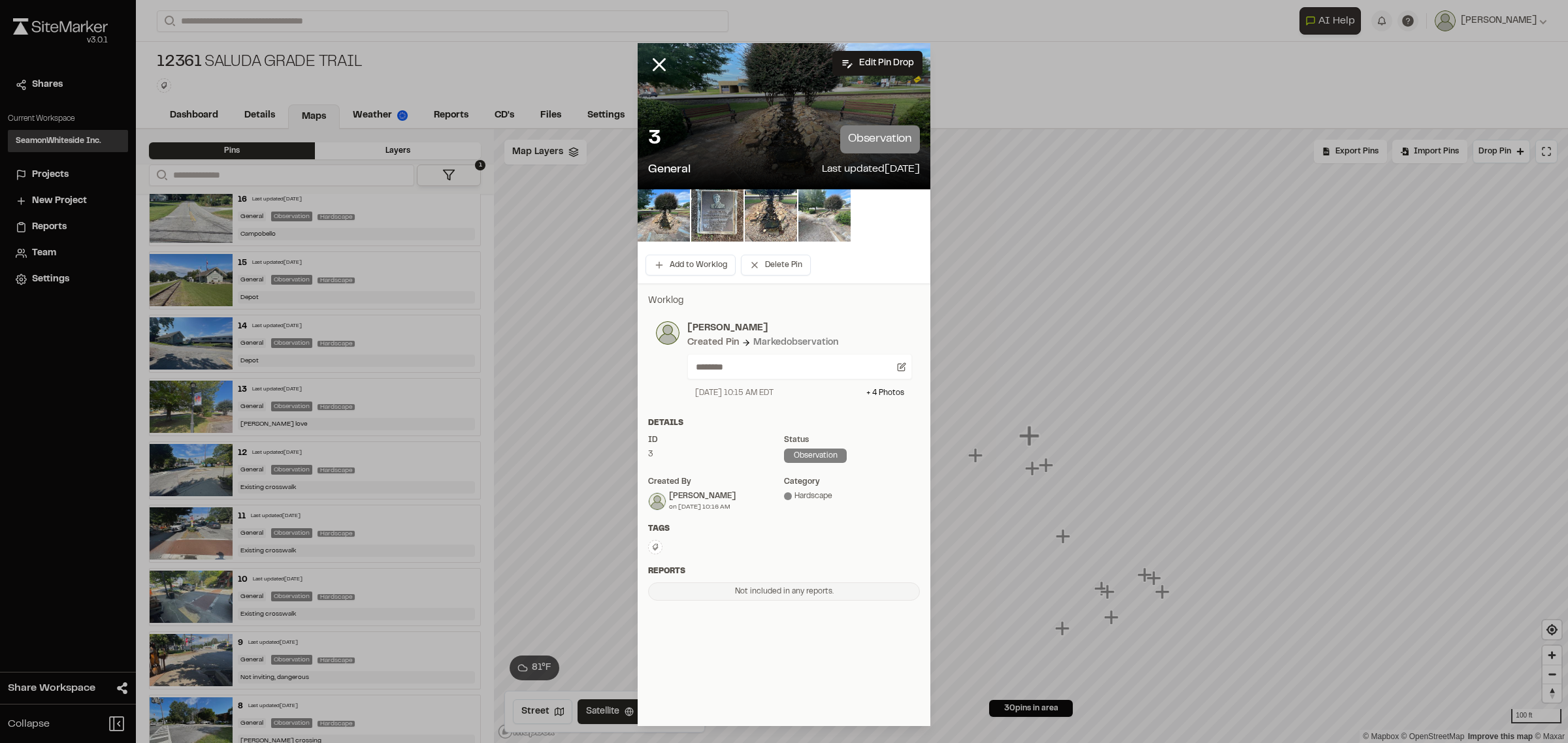
click at [812, 220] on img at bounding box center [824, 216] width 53 height 53
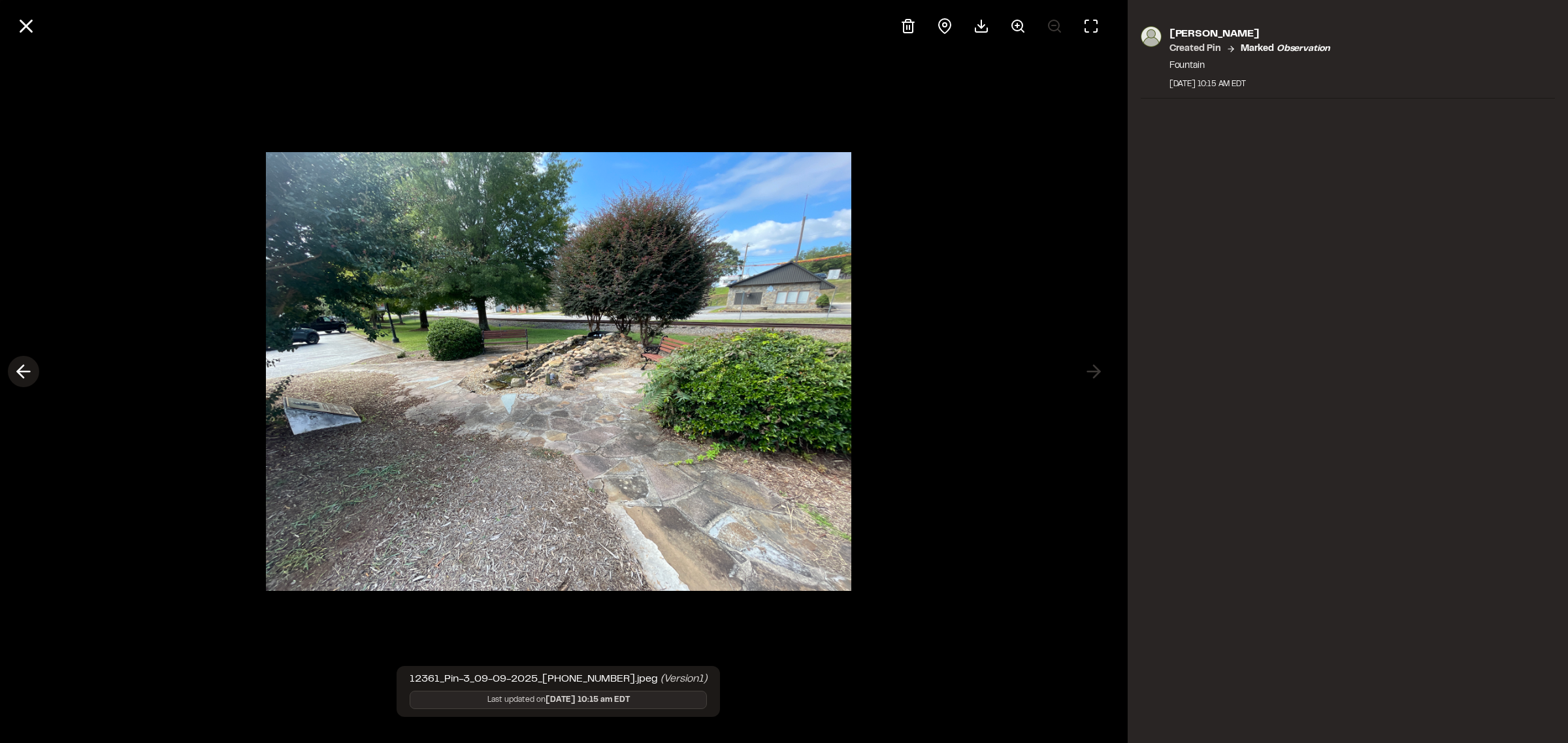
click at [27, 375] on icon at bounding box center [23, 371] width 21 height 23
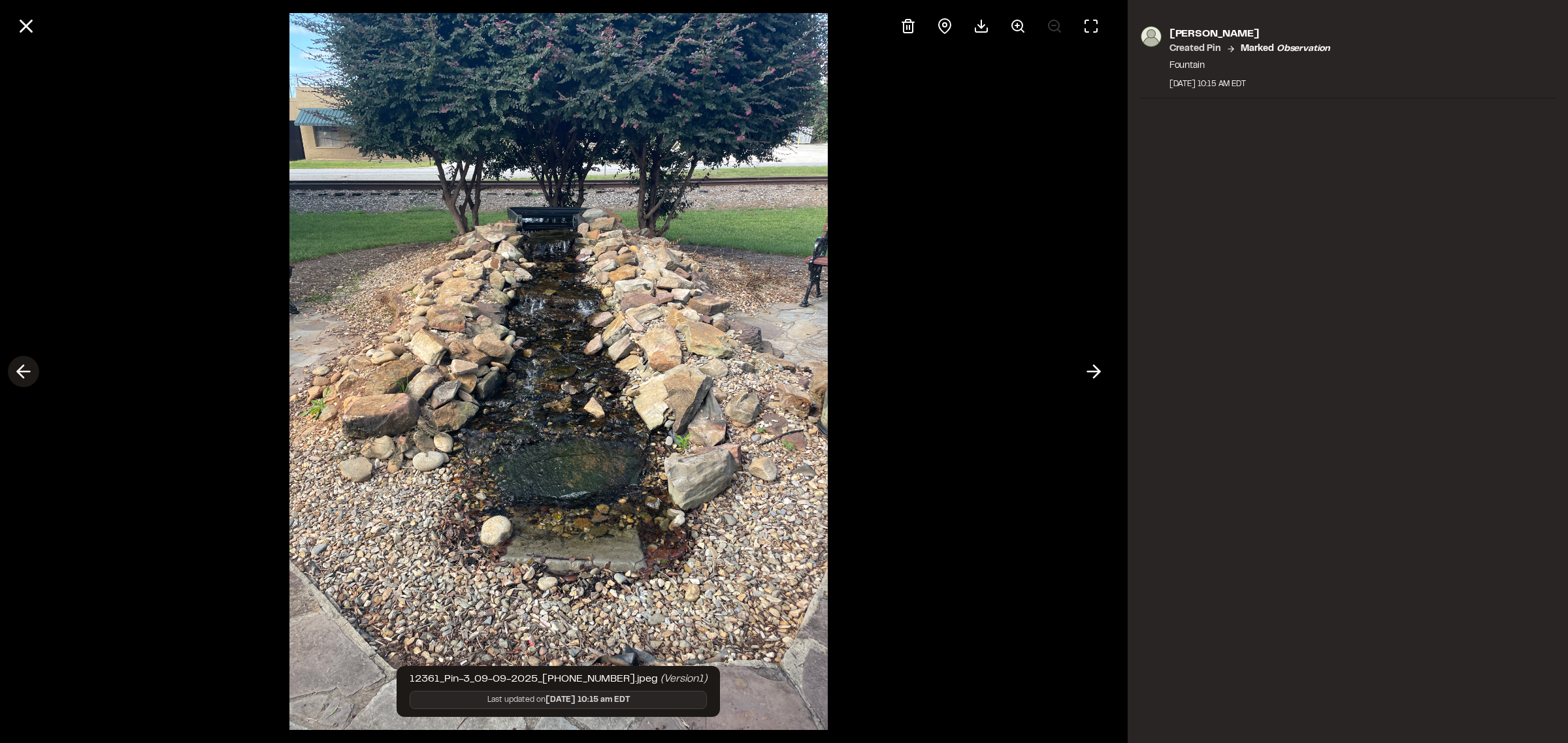
click at [27, 375] on icon at bounding box center [23, 371] width 21 height 23
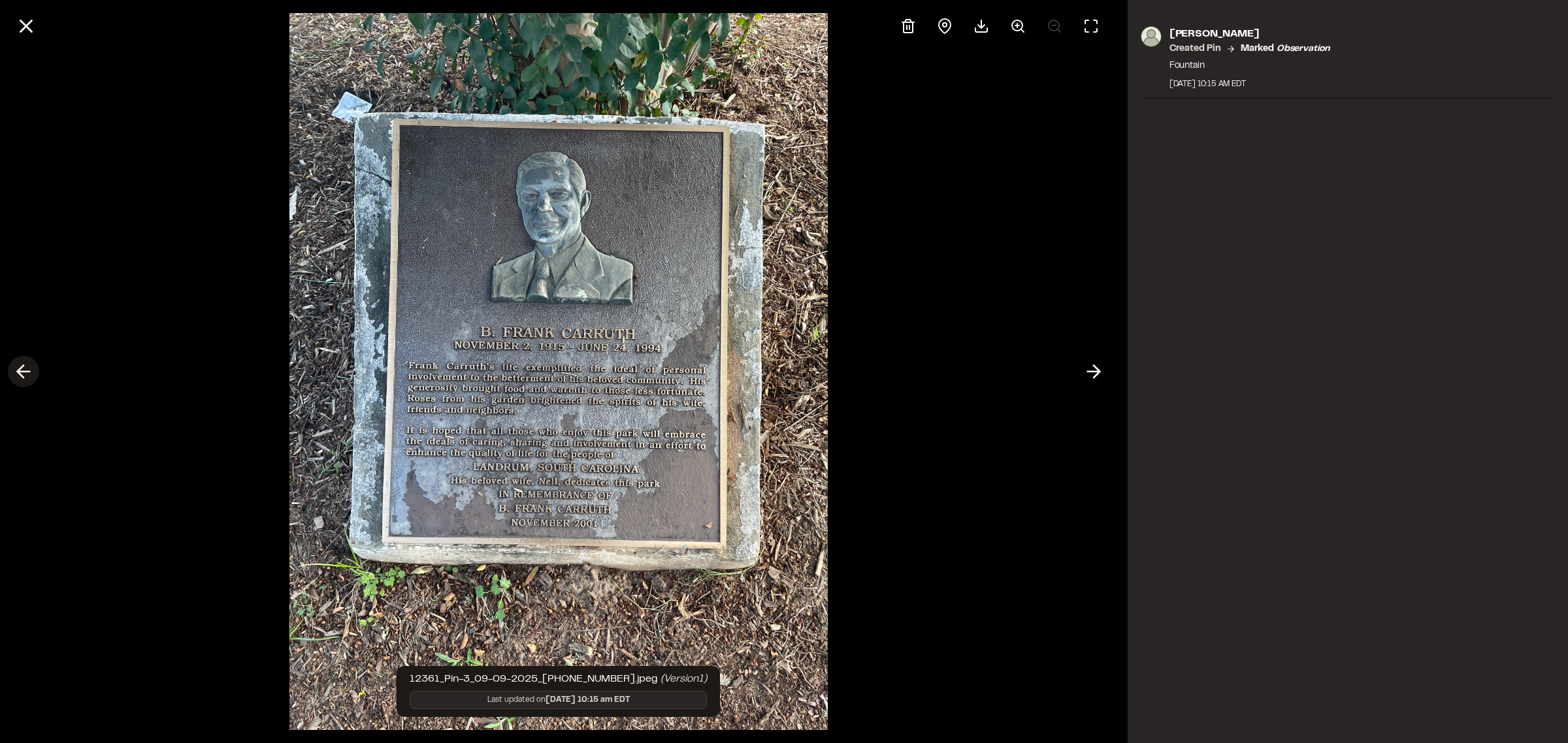
click at [26, 375] on icon at bounding box center [23, 371] width 21 height 23
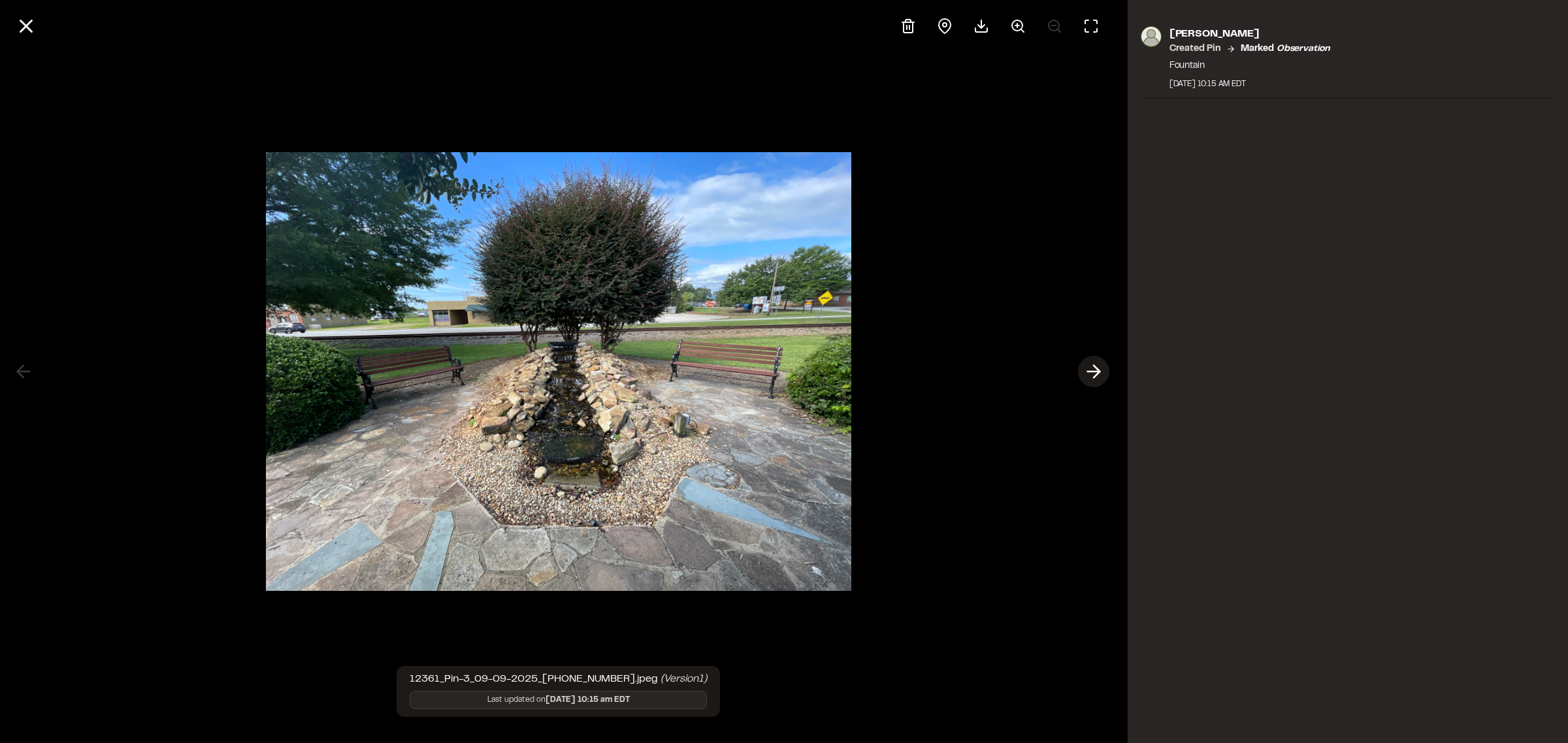
click at [1090, 370] on icon at bounding box center [1093, 371] width 21 height 23
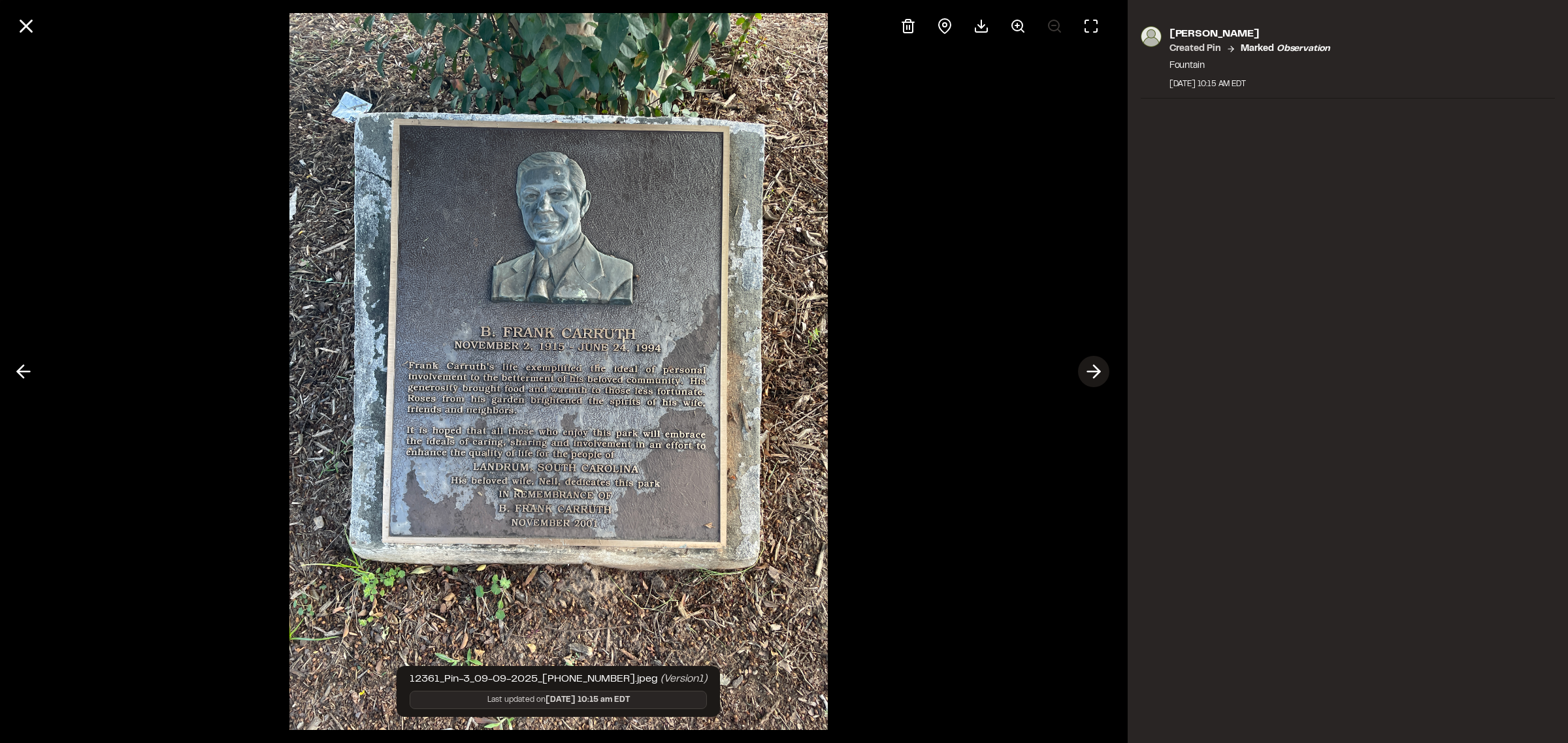
click at [1090, 370] on icon at bounding box center [1093, 371] width 21 height 23
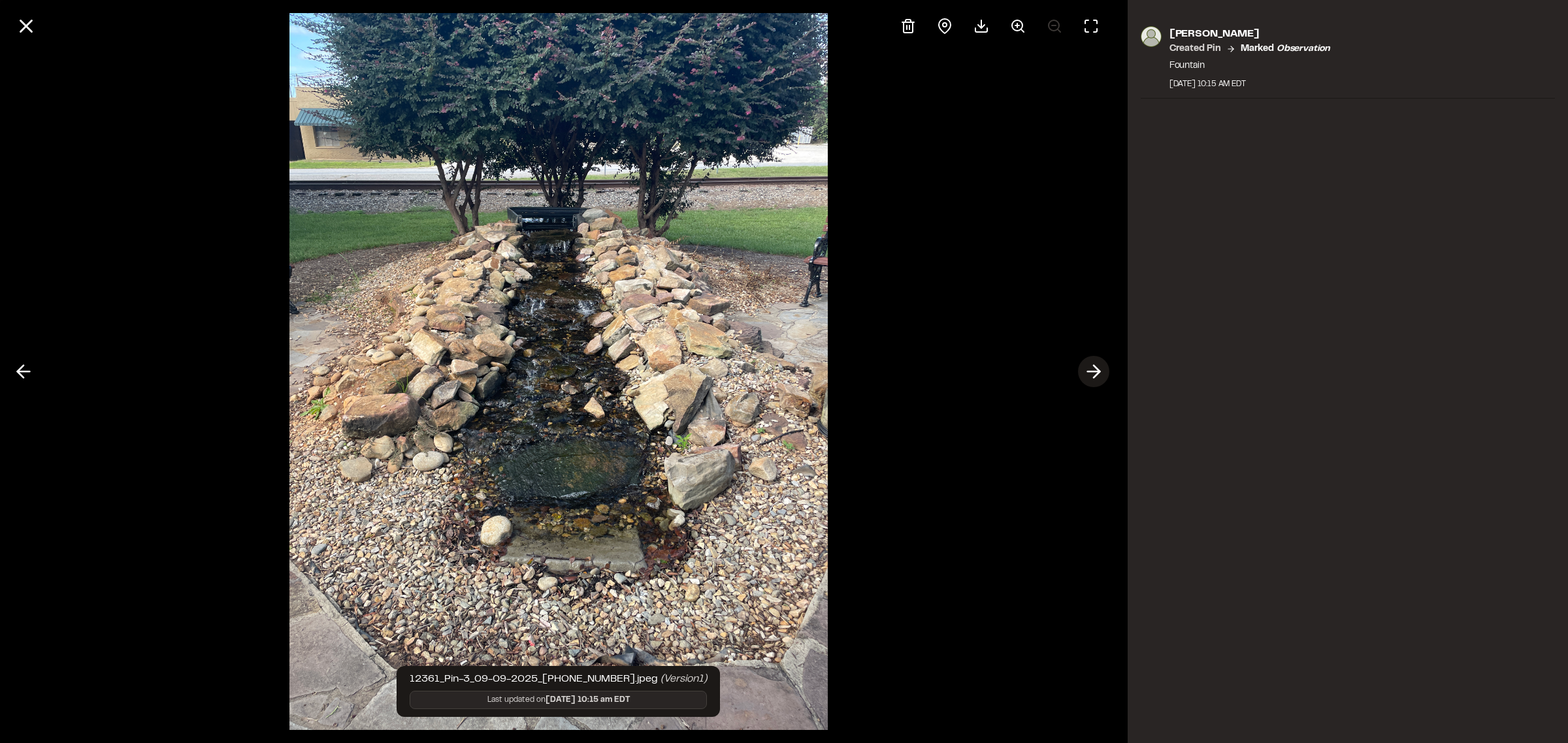
click at [1090, 370] on icon at bounding box center [1093, 371] width 21 height 23
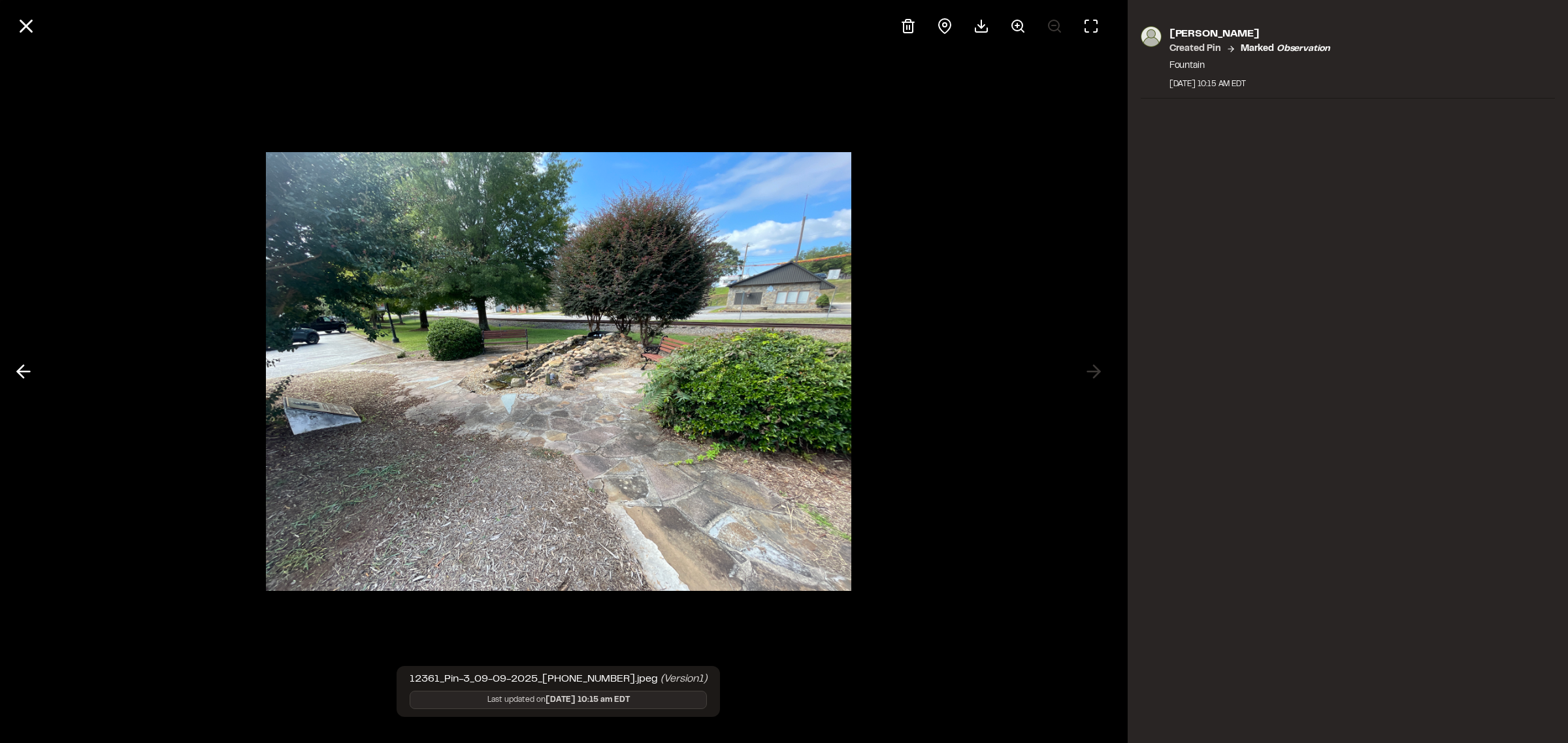
drag, startPoint x: 18, startPoint y: 27, endPoint x: 33, endPoint y: 35, distance: 17.0
click at [20, 28] on icon at bounding box center [26, 26] width 23 height 23
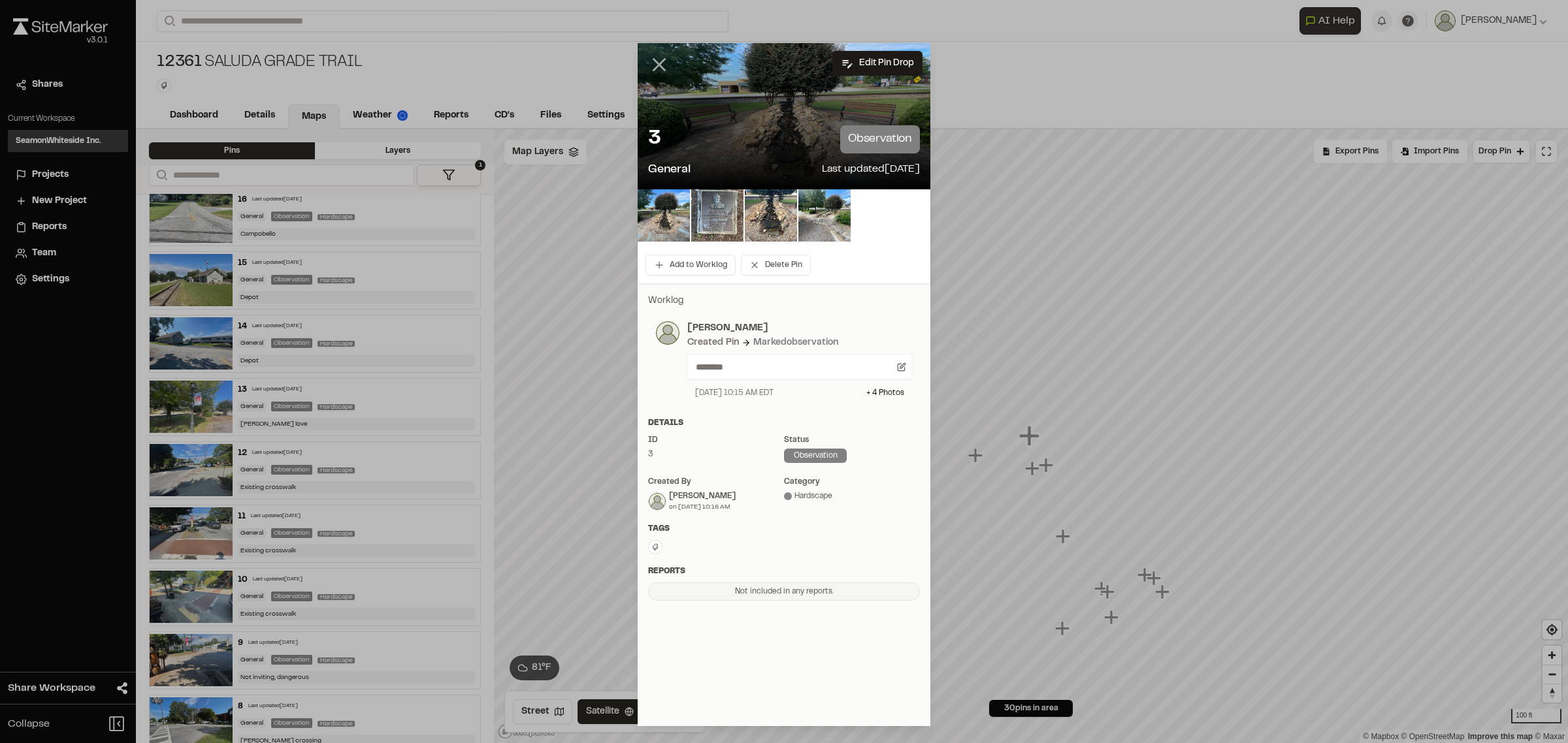
click at [665, 60] on icon at bounding box center [659, 64] width 23 height 23
